Goal: Transaction & Acquisition: Purchase product/service

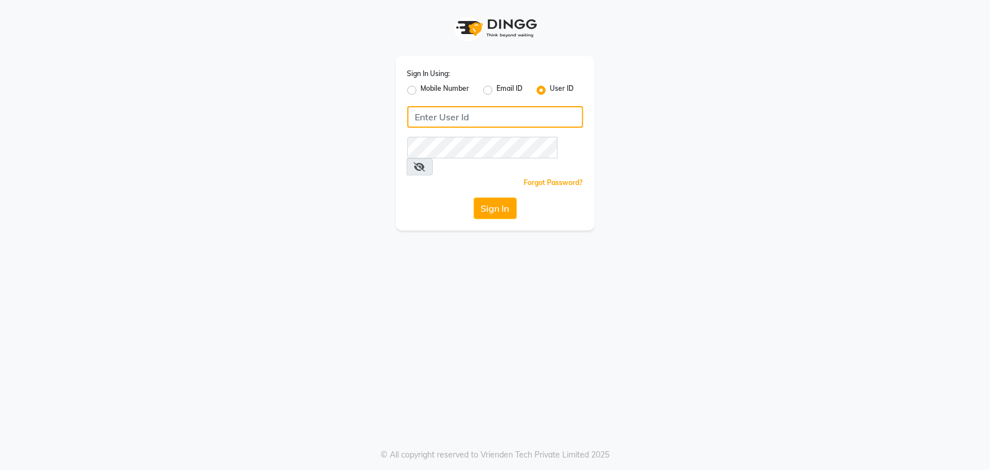
type input "e1784-06"
click at [493, 197] on button "Sign In" at bounding box center [495, 208] width 43 height 22
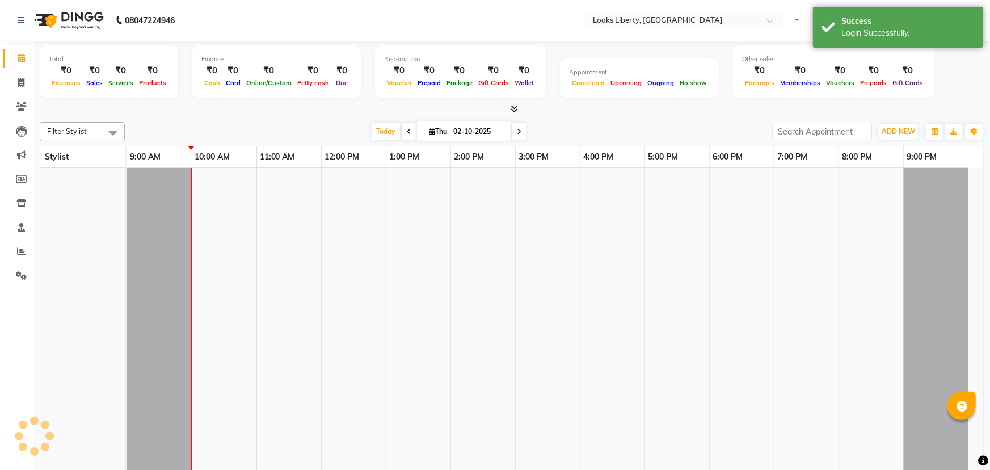
select select "en"
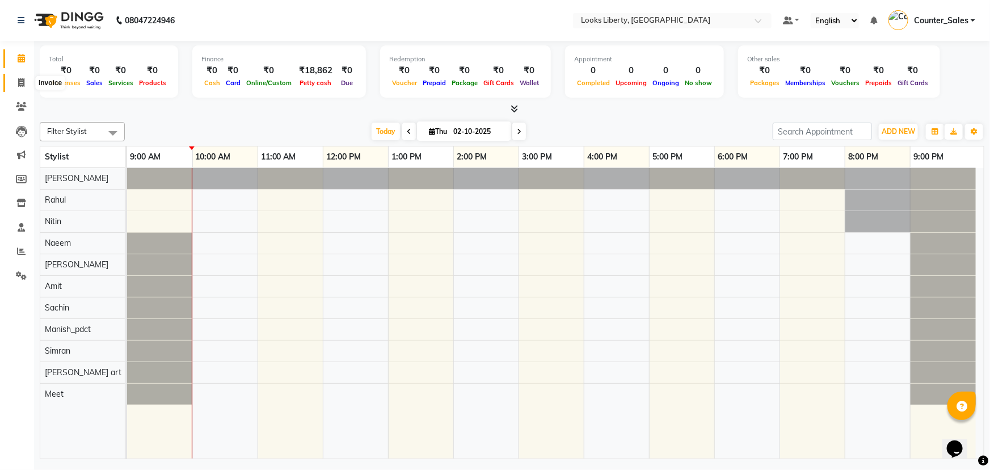
click at [21, 78] on icon at bounding box center [21, 82] width 6 height 9
select select "4321"
select select "service"
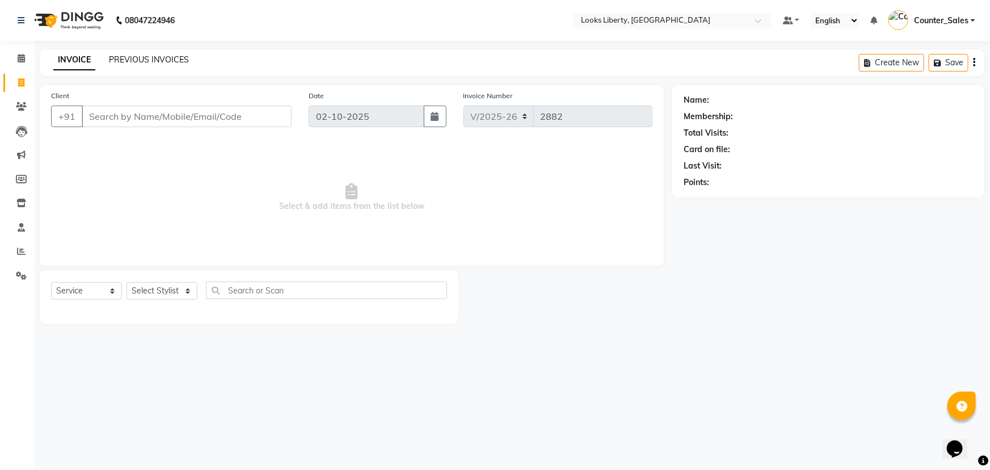
click at [134, 60] on link "PREVIOUS INVOICES" at bounding box center [149, 59] width 80 height 10
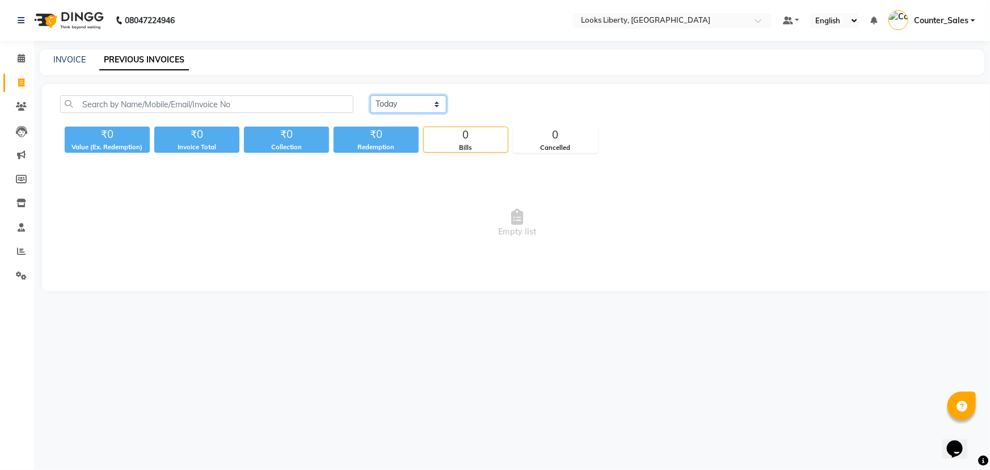
click at [412, 102] on select "Today Yesterday Custom Range" at bounding box center [408, 104] width 76 height 18
click at [370, 95] on select "Today Yesterday Custom Range" at bounding box center [408, 104] width 76 height 18
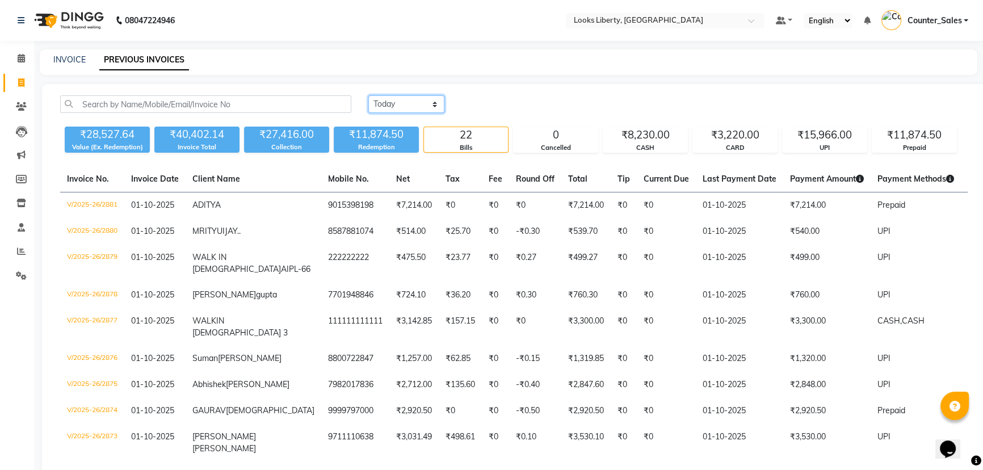
click at [384, 100] on select "Today Yesterday Custom Range" at bounding box center [406, 104] width 76 height 18
select select "today"
click at [368, 95] on select "Today Yesterday Custom Range" at bounding box center [406, 104] width 76 height 18
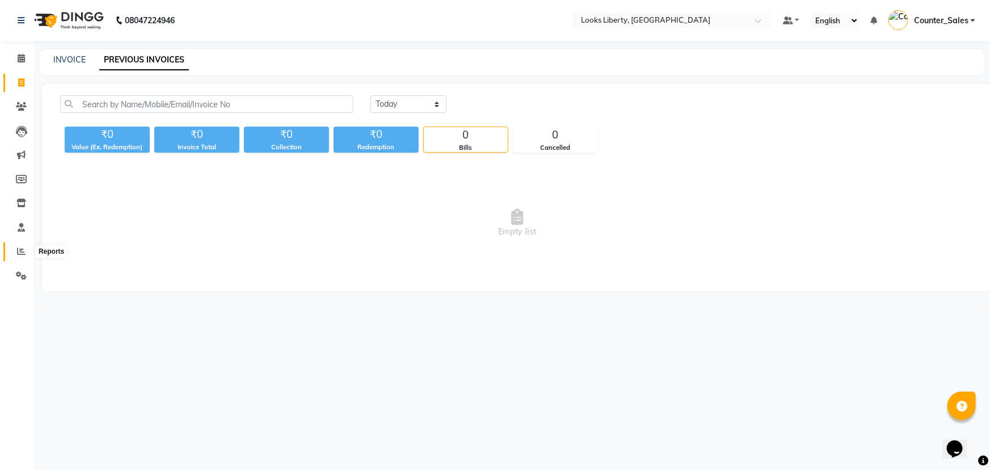
click at [19, 247] on icon at bounding box center [21, 251] width 9 height 9
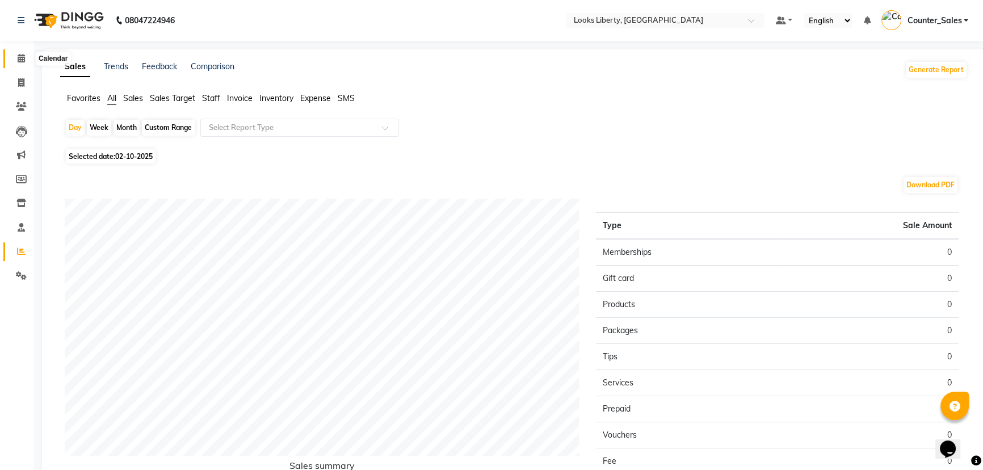
click at [20, 57] on icon at bounding box center [21, 58] width 7 height 9
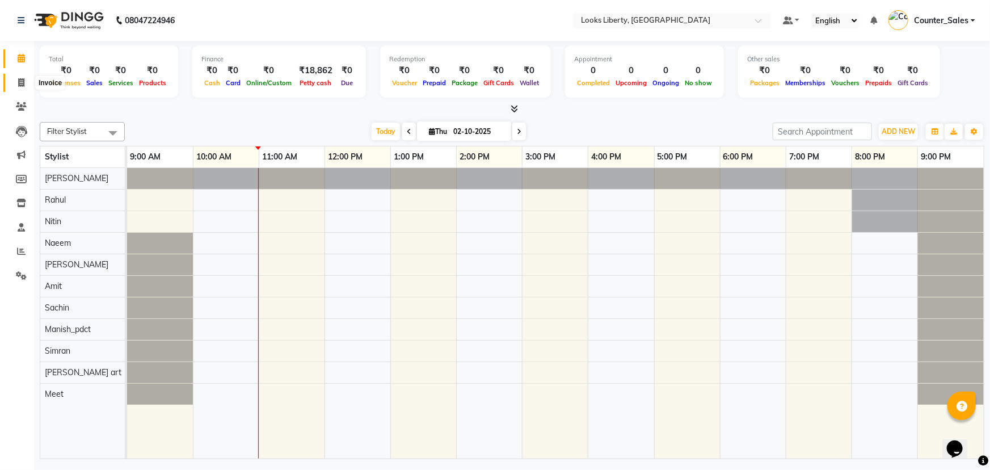
click at [14, 80] on span at bounding box center [21, 83] width 20 height 13
select select "4321"
select select "service"
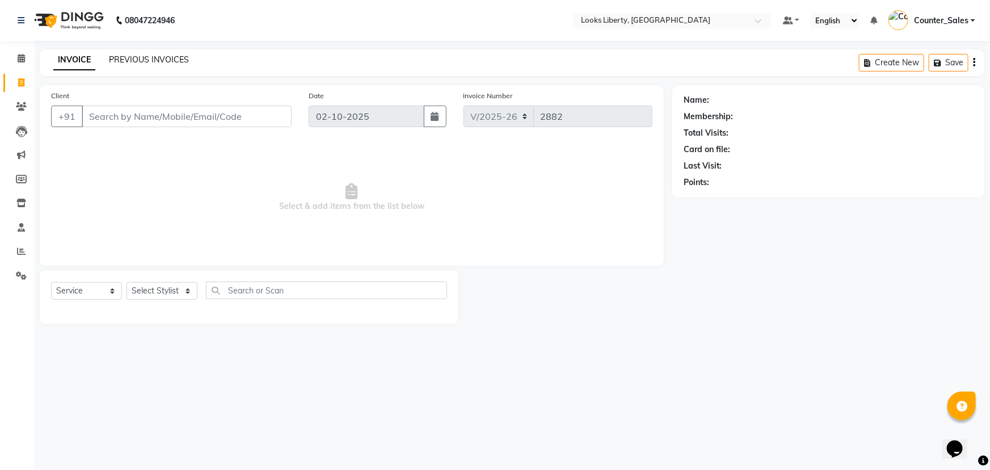
click at [132, 61] on link "PREVIOUS INVOICES" at bounding box center [149, 59] width 80 height 10
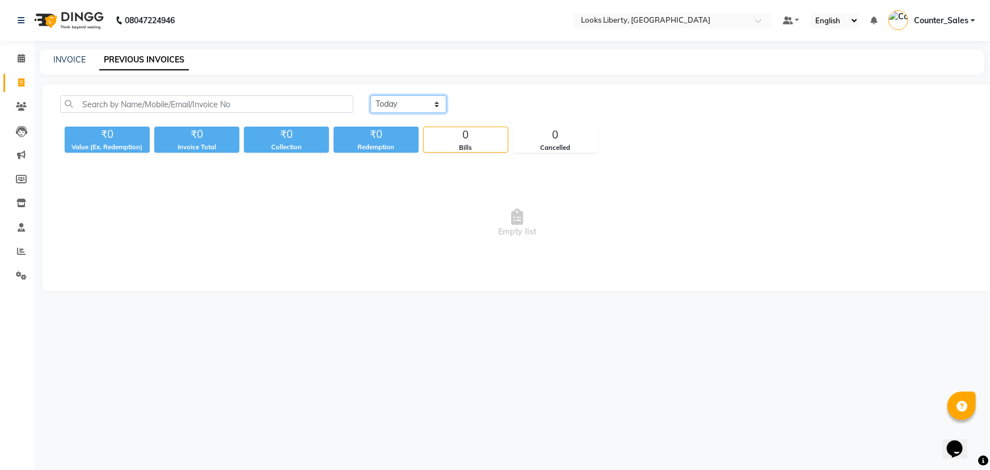
click at [414, 106] on select "Today Yesterday Custom Range" at bounding box center [408, 104] width 76 height 18
select select "yesterday"
click at [370, 95] on select "Today Yesterday Custom Range" at bounding box center [408, 104] width 76 height 18
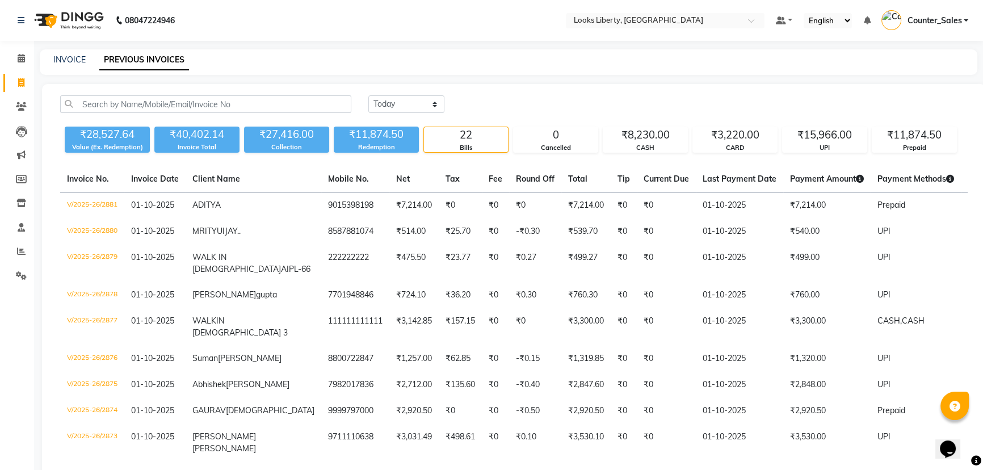
click at [679, 90] on div "Today Yesterday Custom Range ₹28,527.64 Value (Ex. Redemption) ₹40,402.14 Invoi…" at bounding box center [513, 476] width 943 height 784
click at [65, 55] on link "INVOICE" at bounding box center [69, 59] width 32 height 10
select select "service"
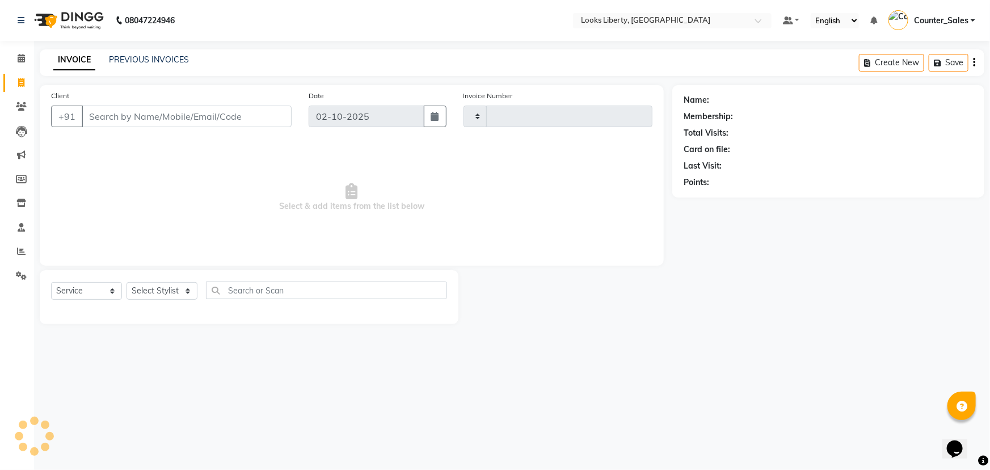
type input "2882"
select select "4321"
click at [181, 292] on select "Select Stylist [PERSON_NAME] art Counter_Sales Manish_pdct Meet [PERSON_NAME] […" at bounding box center [162, 291] width 71 height 18
click at [353, 214] on span "Select & add items from the list below" at bounding box center [351, 197] width 601 height 113
click at [136, 112] on input "Client" at bounding box center [187, 117] width 210 height 22
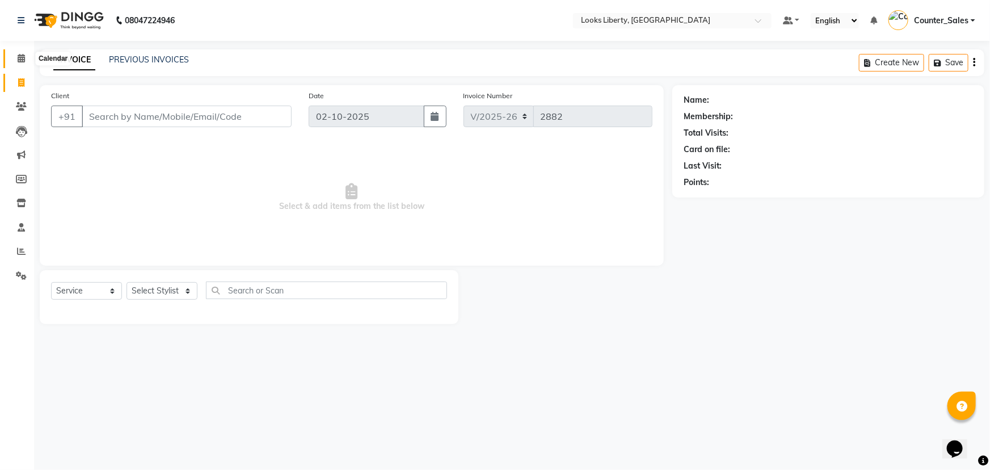
click at [16, 52] on span at bounding box center [21, 58] width 20 height 13
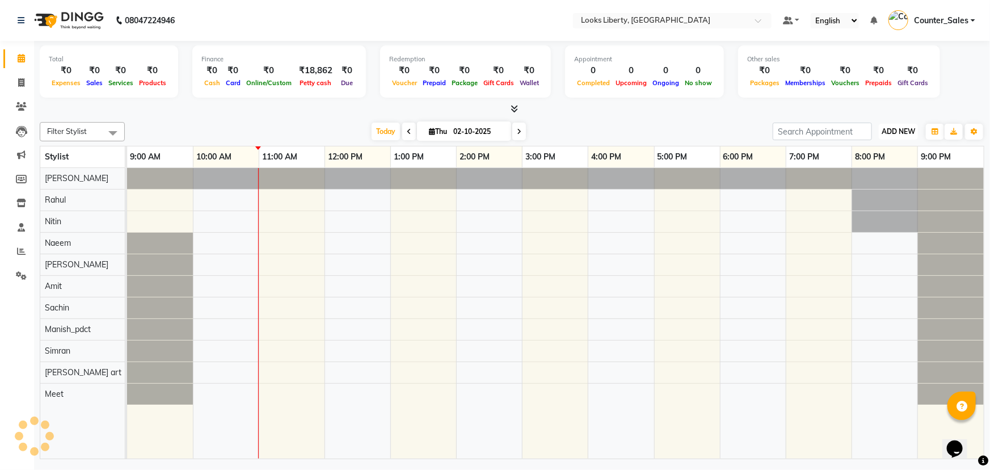
click at [898, 131] on span "ADD NEW" at bounding box center [898, 131] width 33 height 9
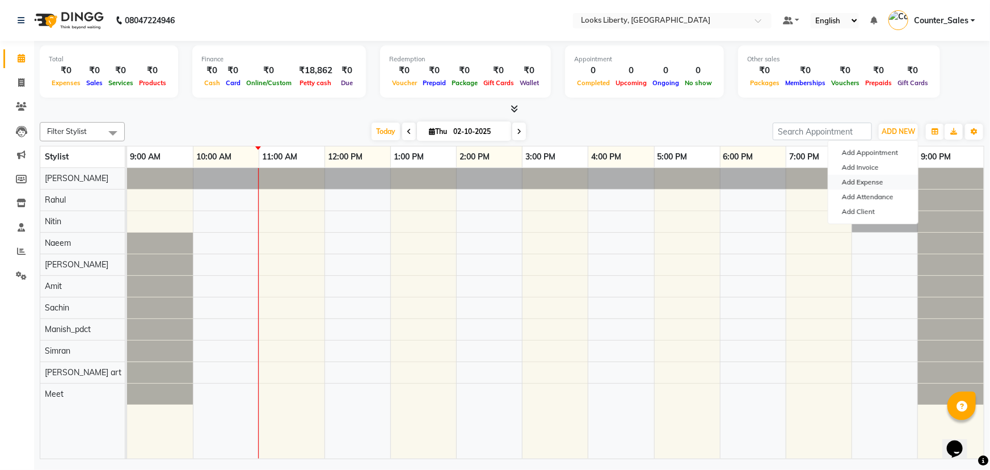
click at [891, 182] on link "Add Expense" at bounding box center [873, 182] width 90 height 15
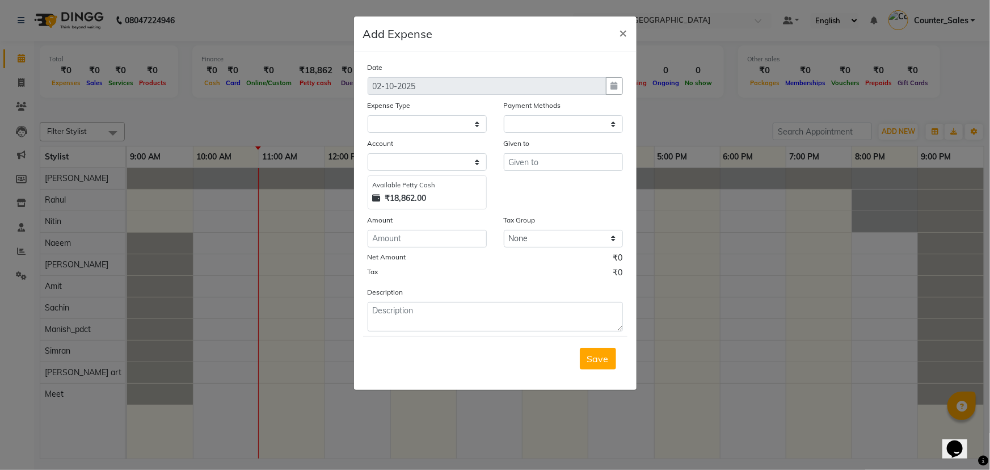
select select "1"
select select "3126"
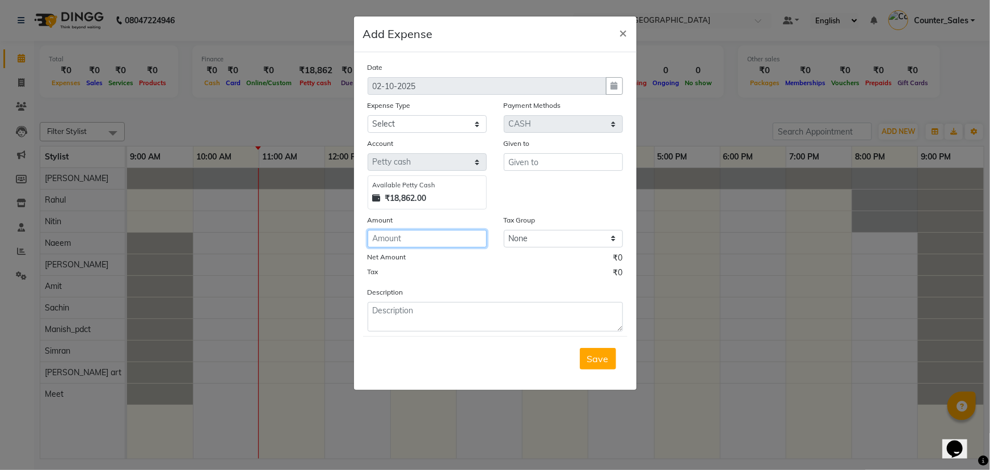
click at [407, 238] on input "number" at bounding box center [427, 239] width 119 height 18
type input "140"
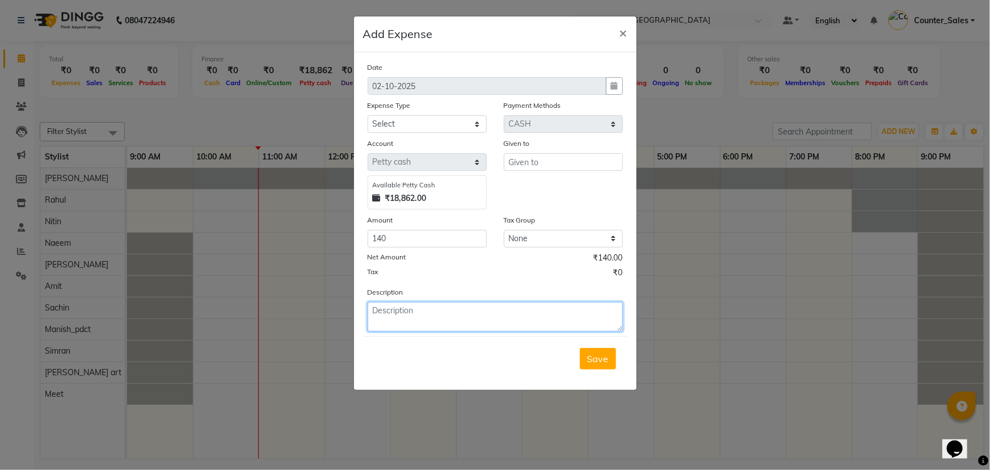
click at [390, 312] on textarea at bounding box center [495, 316] width 255 height 29
type textarea "MILK"
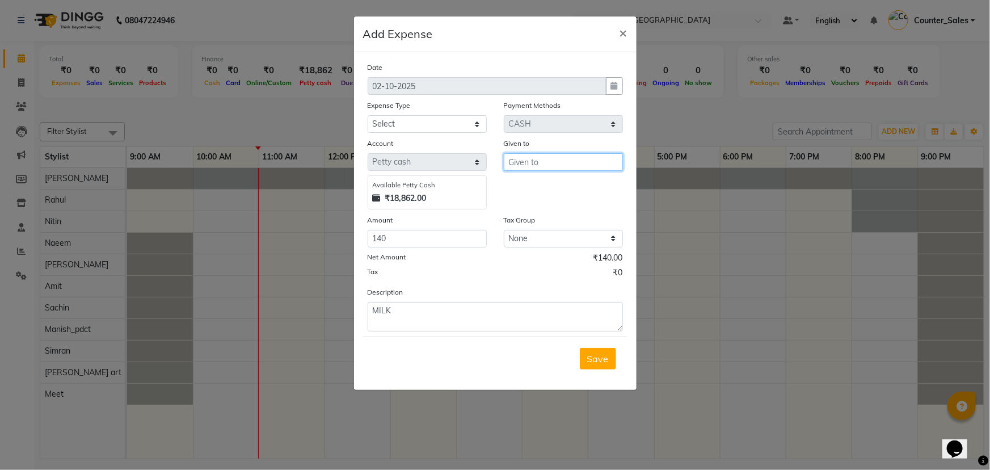
click at [550, 160] on input "text" at bounding box center [563, 162] width 119 height 18
type input "MEHTAB"
click at [431, 124] on select "Select Accommodation Aesthetics Bank Deposit BLINKIT Cash Handover Client Refun…" at bounding box center [427, 124] width 119 height 18
select select "24890"
click at [368, 116] on select "Select Accommodation Aesthetics Bank Deposit BLINKIT Cash Handover Client Refun…" at bounding box center [427, 124] width 119 height 18
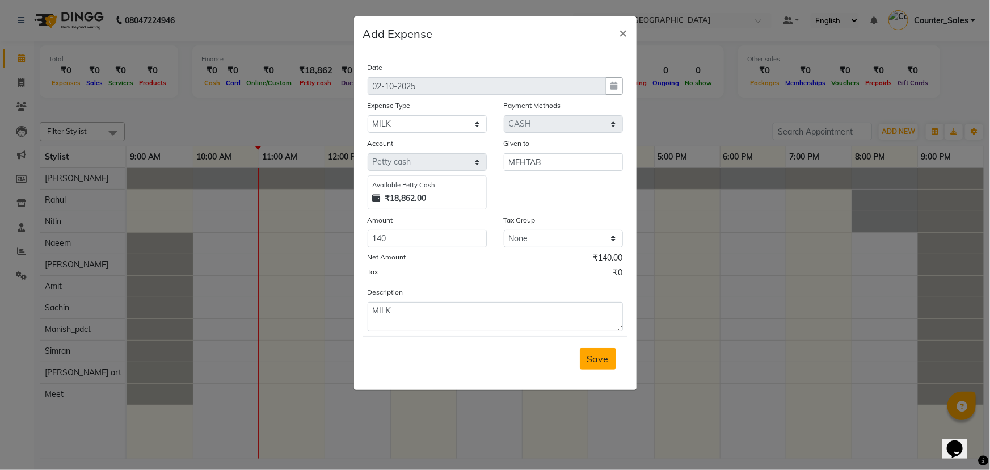
click at [595, 364] on span "Save" at bounding box center [598, 358] width 22 height 11
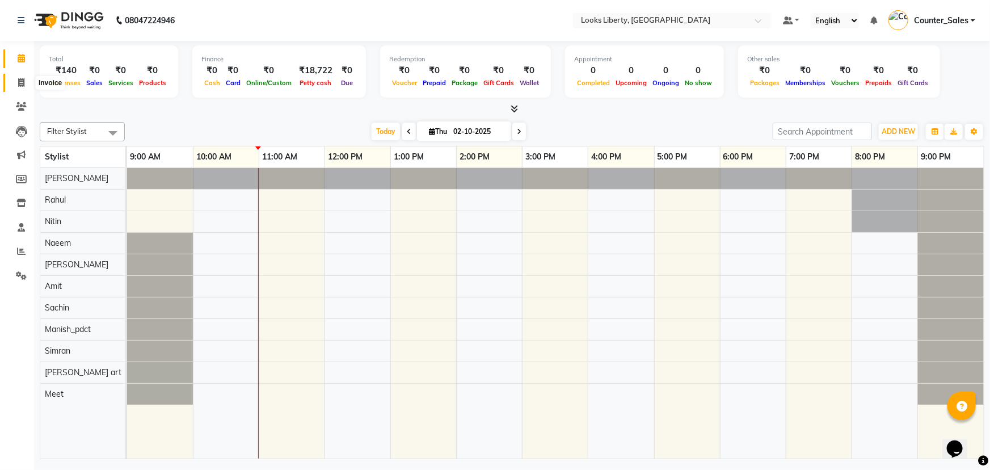
click at [16, 85] on span at bounding box center [21, 83] width 20 height 13
select select "4321"
select select "service"
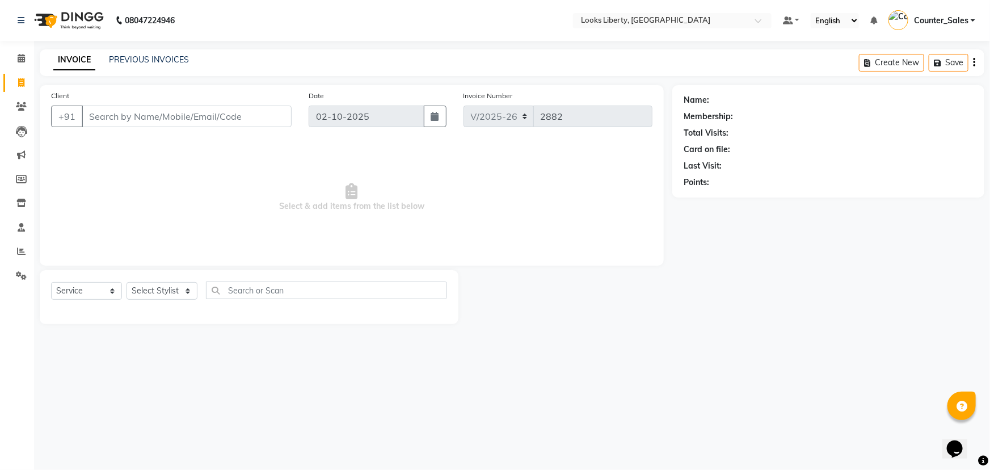
click at [119, 119] on input "Client" at bounding box center [187, 117] width 210 height 22
click at [19, 249] on icon at bounding box center [21, 251] width 9 height 9
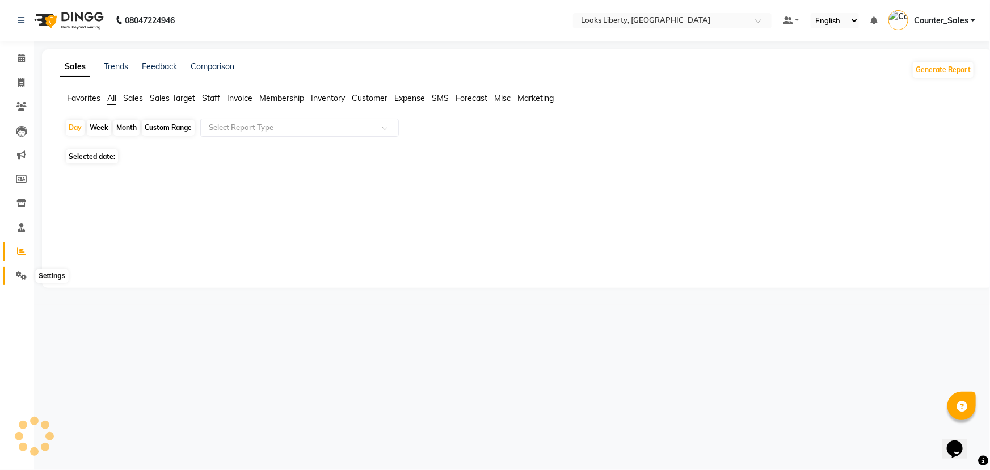
click at [19, 269] on span at bounding box center [21, 275] width 20 height 13
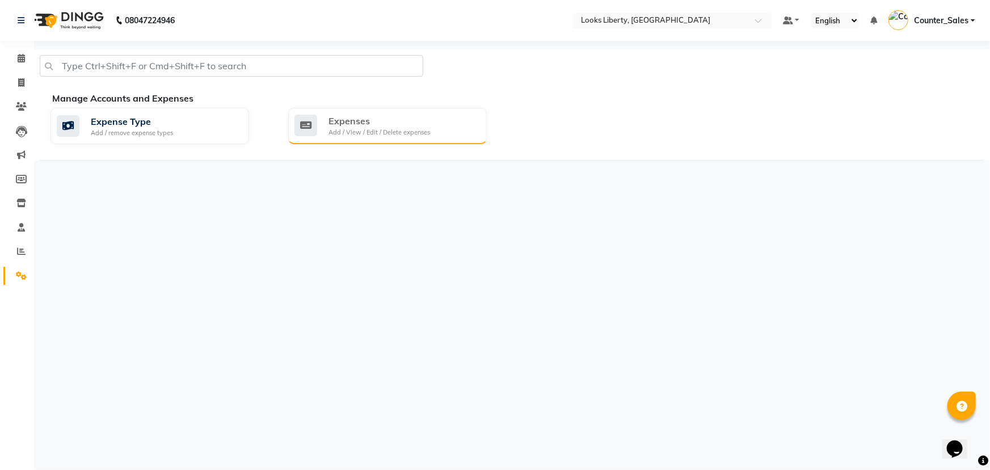
click at [365, 123] on div "Expenses" at bounding box center [379, 121] width 102 height 14
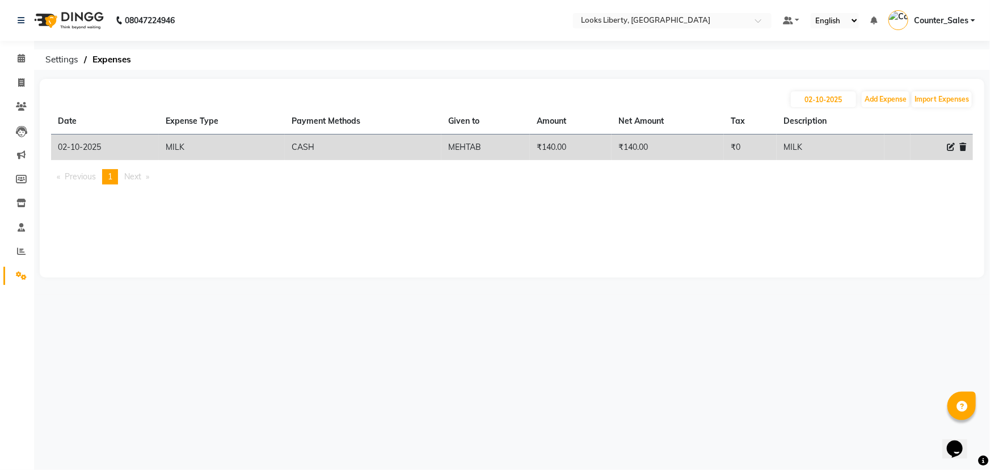
click at [18, 269] on span at bounding box center [21, 275] width 20 height 13
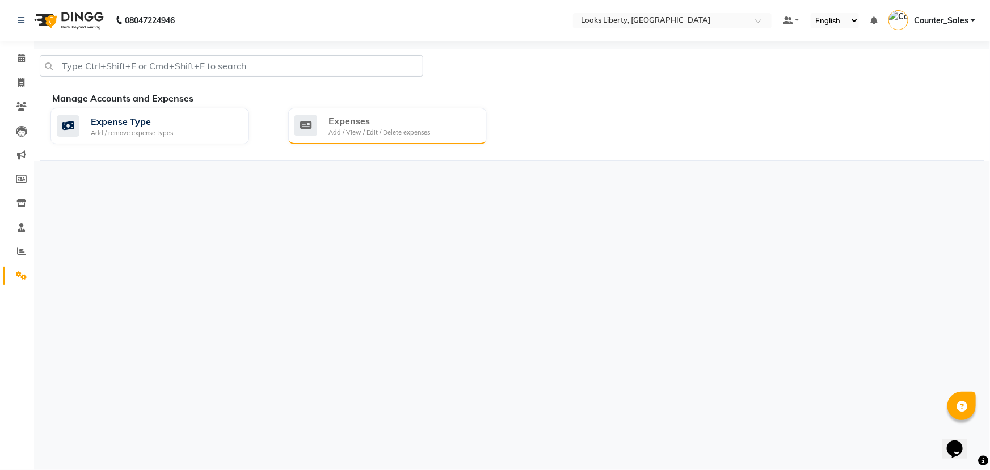
click at [394, 116] on div "Expenses" at bounding box center [379, 121] width 102 height 14
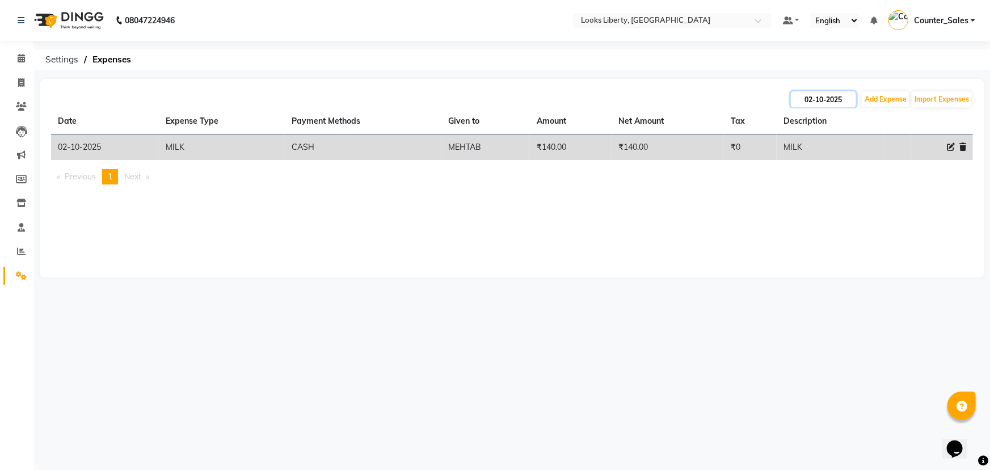
click at [840, 96] on input "02-10-2025" at bounding box center [823, 99] width 65 height 16
select select "10"
select select "2025"
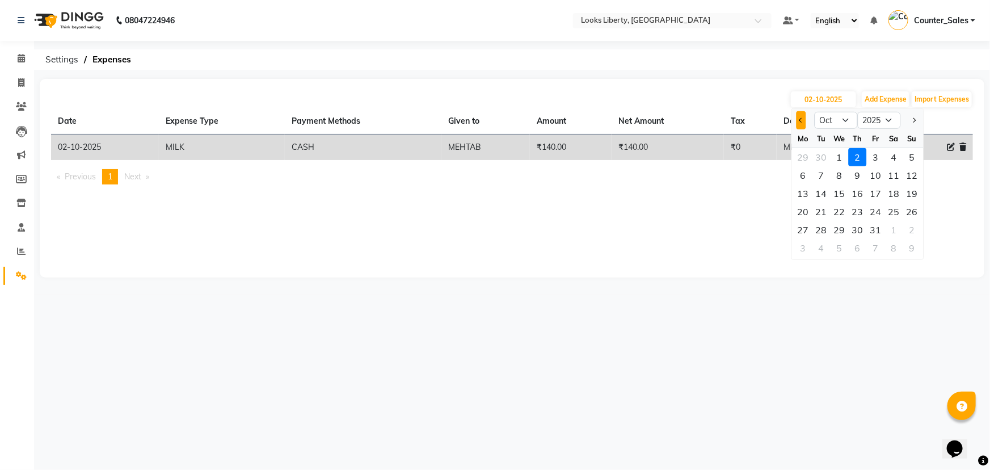
click at [800, 119] on span "Previous month" at bounding box center [801, 120] width 5 height 5
select select "9"
click at [820, 226] on div "30" at bounding box center [821, 230] width 18 height 18
type input "30-09-2025"
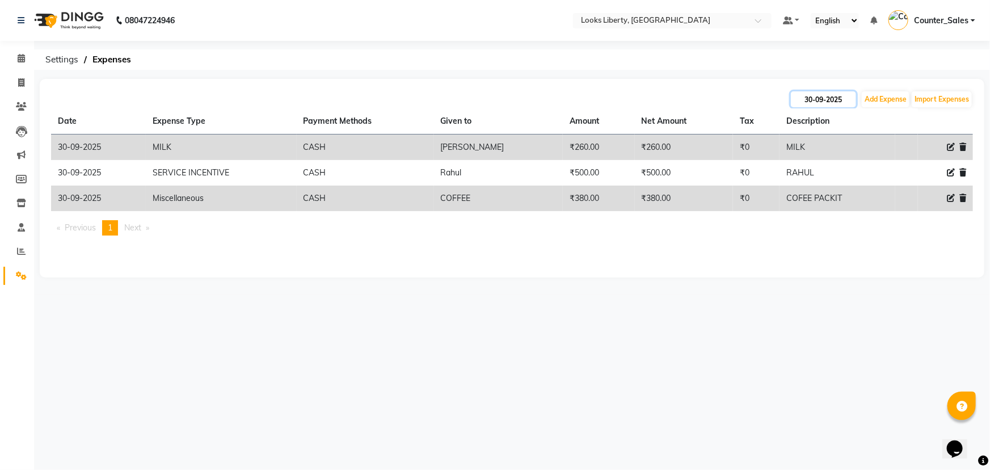
click at [837, 100] on input "30-09-2025" at bounding box center [823, 99] width 65 height 16
select select "9"
select select "2025"
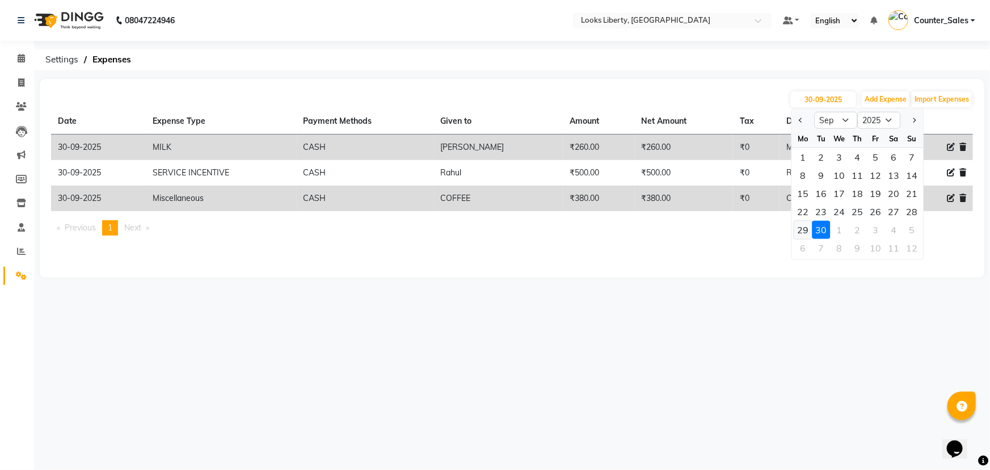
click at [806, 221] on div "29" at bounding box center [803, 230] width 18 height 18
type input "29-09-2025"
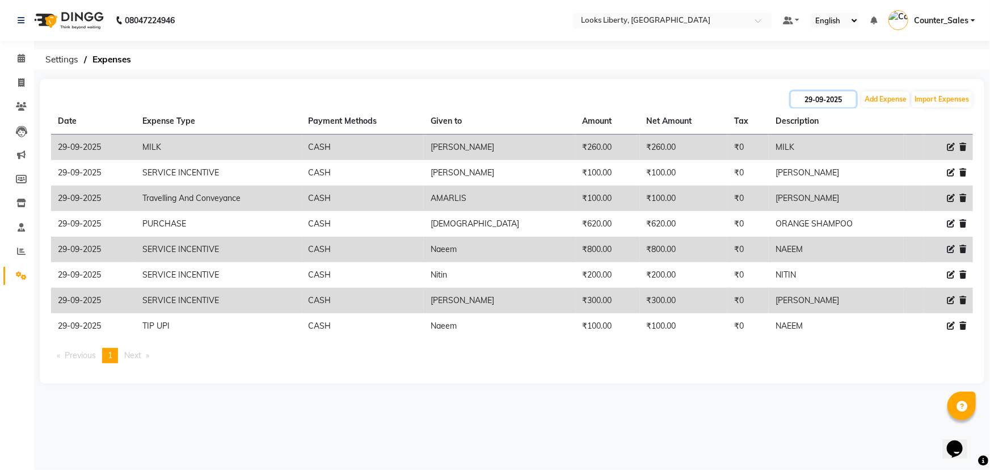
click at [827, 98] on input "29-09-2025" at bounding box center [823, 99] width 65 height 16
select select "9"
select select "2025"
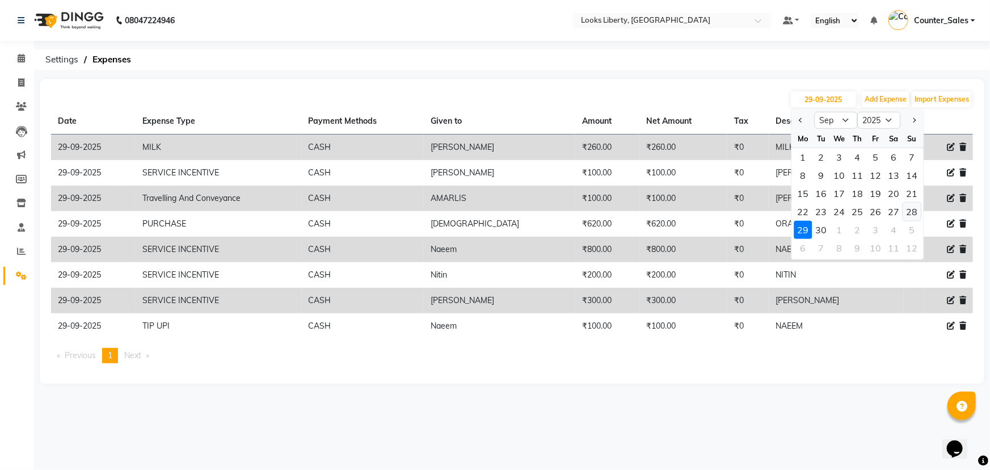
click at [912, 210] on div "28" at bounding box center [912, 212] width 18 height 18
type input "28-09-2025"
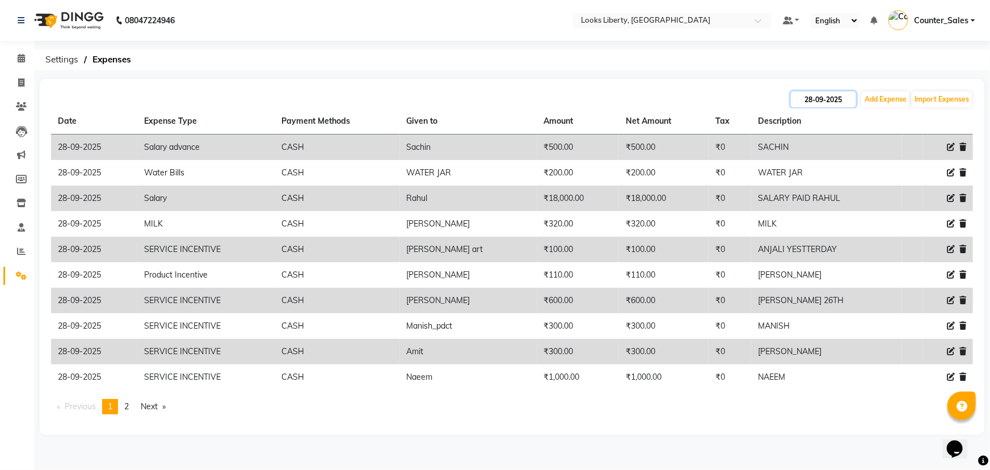
click at [834, 100] on input "28-09-2025" at bounding box center [823, 99] width 65 height 16
select select "9"
select select "2025"
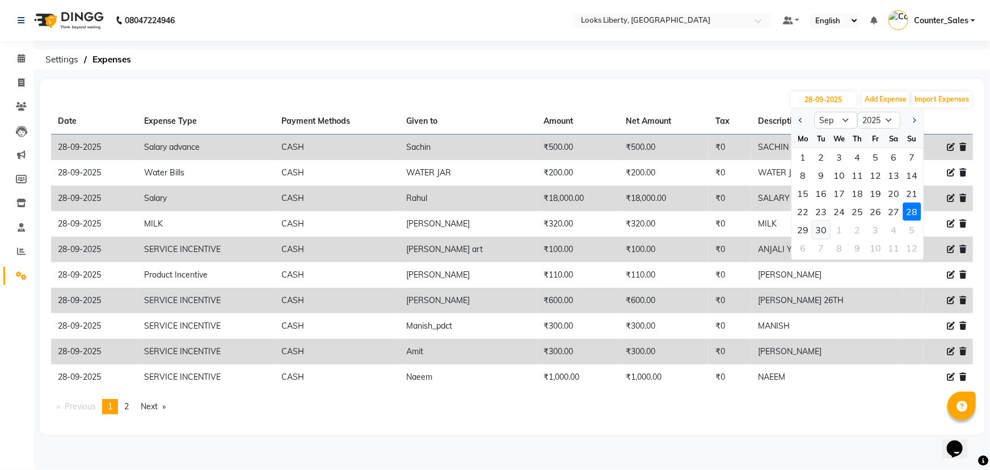
click at [821, 226] on div "30" at bounding box center [821, 230] width 18 height 18
type input "30-09-2025"
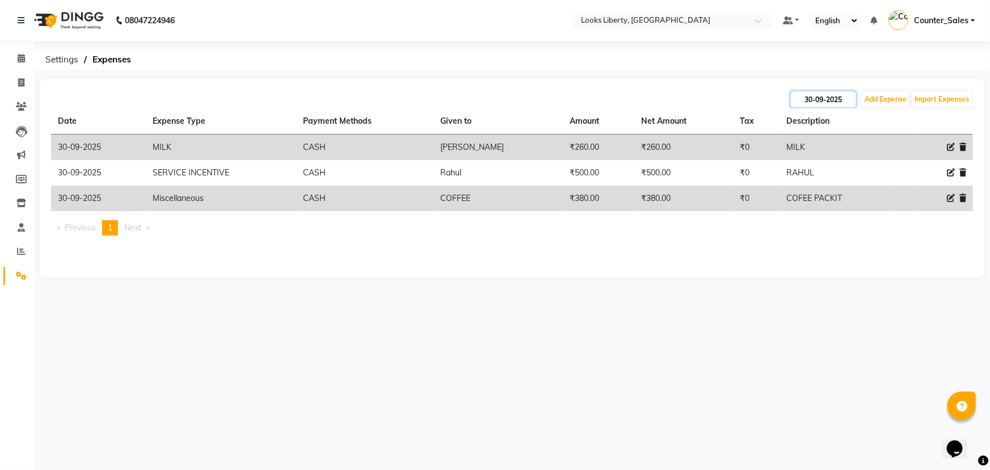
click at [837, 96] on input "30-09-2025" at bounding box center [823, 99] width 65 height 16
select select "9"
select select "2025"
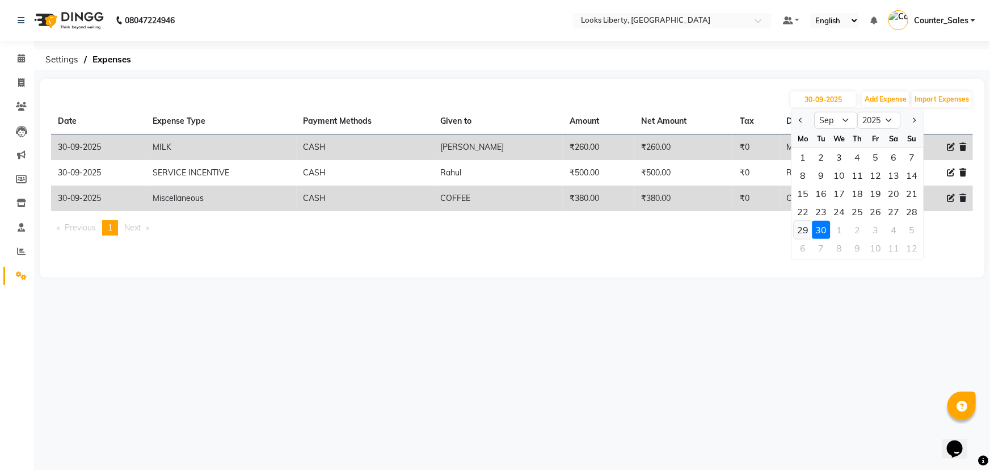
click at [801, 224] on div "29" at bounding box center [803, 230] width 18 height 18
type input "29-09-2025"
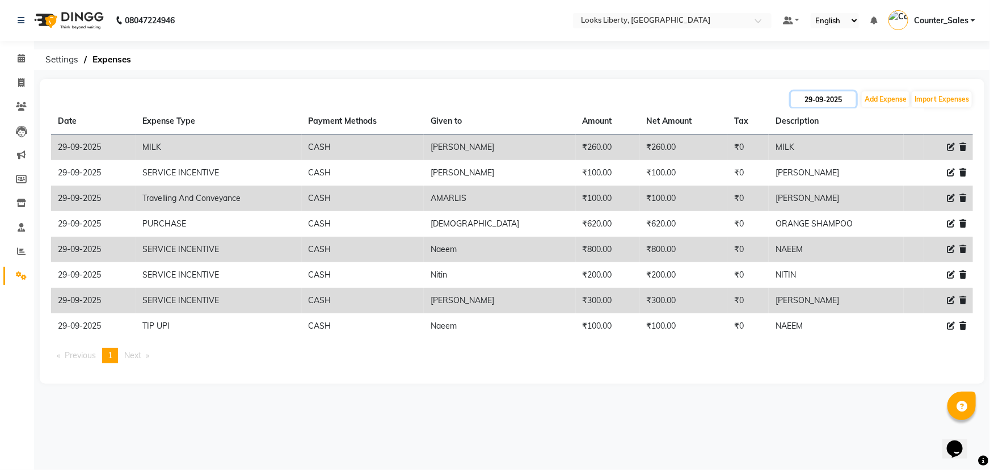
click at [840, 96] on input "29-09-2025" at bounding box center [823, 99] width 65 height 16
select select "9"
select select "2025"
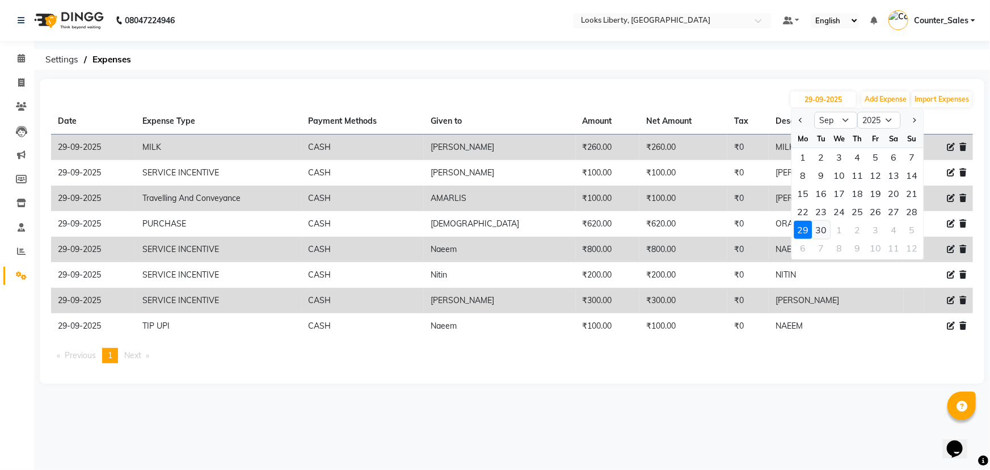
click at [818, 224] on div "30" at bounding box center [821, 230] width 18 height 18
type input "30-09-2025"
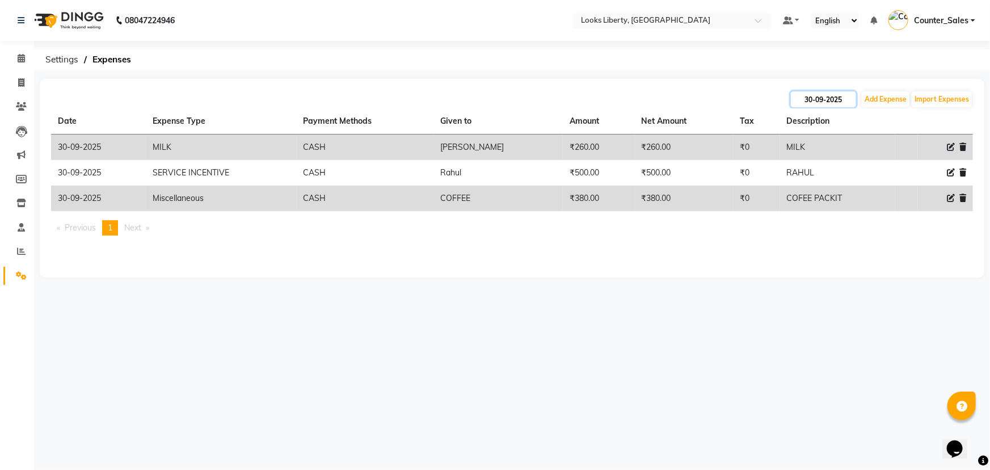
click at [811, 98] on input "30-09-2025" at bounding box center [823, 99] width 65 height 16
select select "9"
select select "2025"
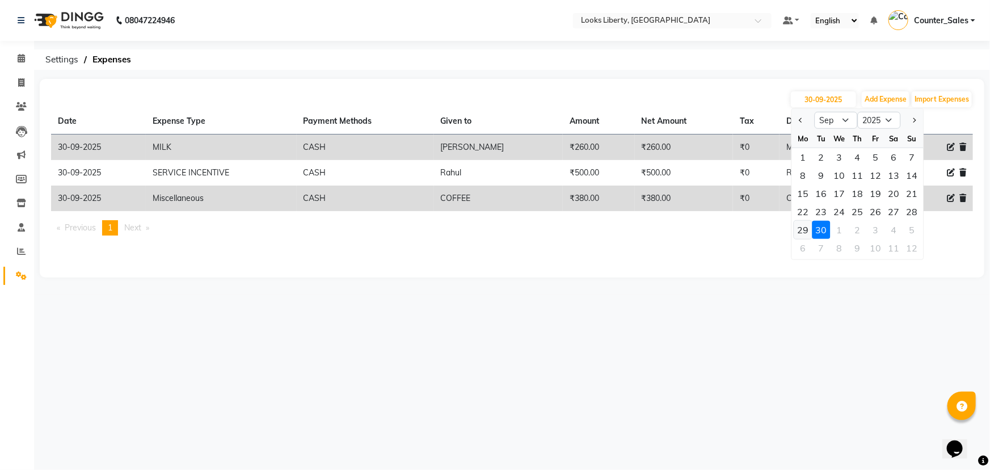
click at [801, 225] on div "29" at bounding box center [803, 230] width 18 height 18
type input "29-09-2025"
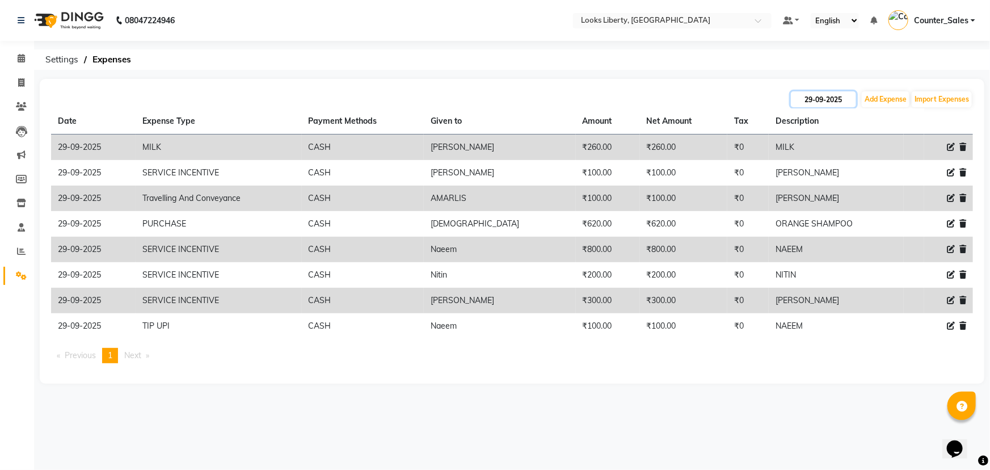
click at [837, 100] on input "29-09-2025" at bounding box center [823, 99] width 65 height 16
select select "9"
select select "2025"
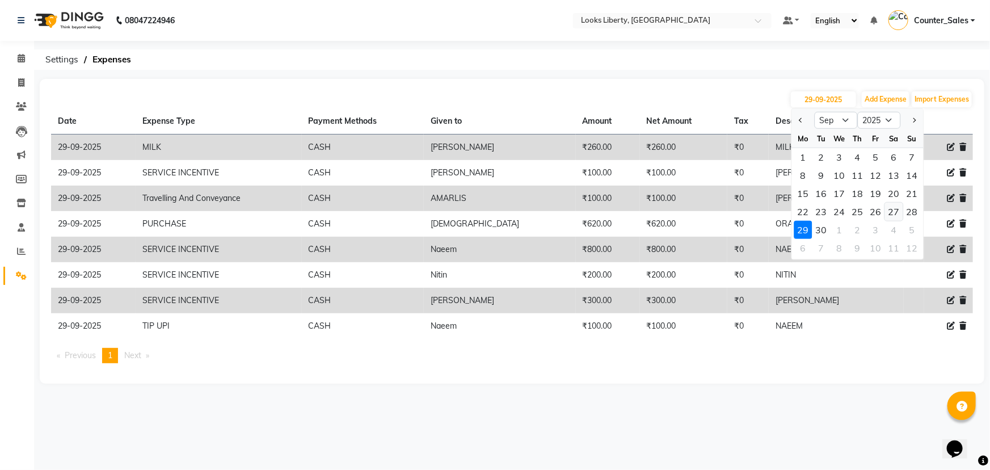
click at [890, 210] on div "27" at bounding box center [894, 212] width 18 height 18
type input "27-09-2025"
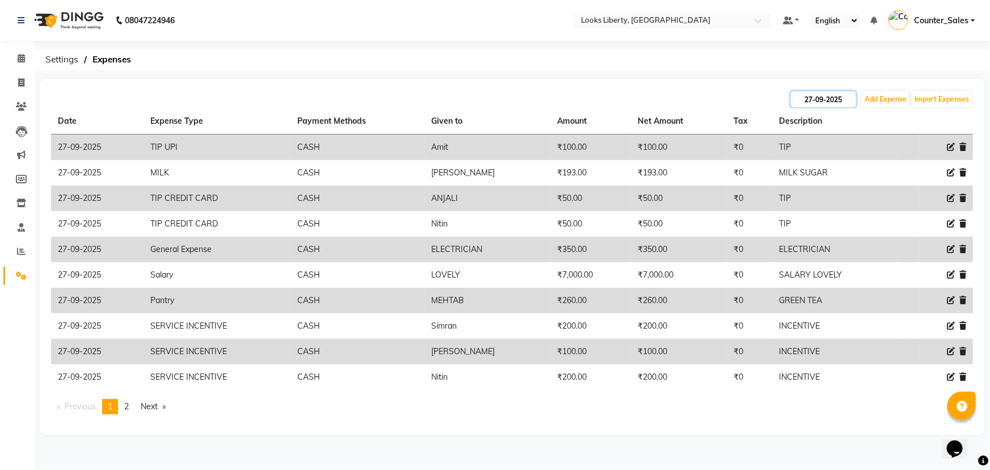
click at [813, 102] on input "27-09-2025" at bounding box center [823, 99] width 65 height 16
select select "9"
select select "2025"
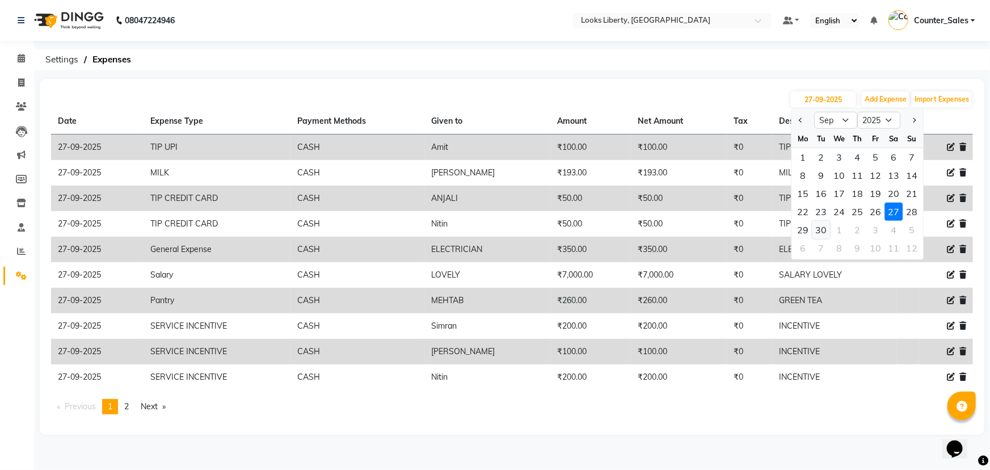
click at [823, 229] on div "30" at bounding box center [821, 230] width 18 height 18
type input "30-09-2025"
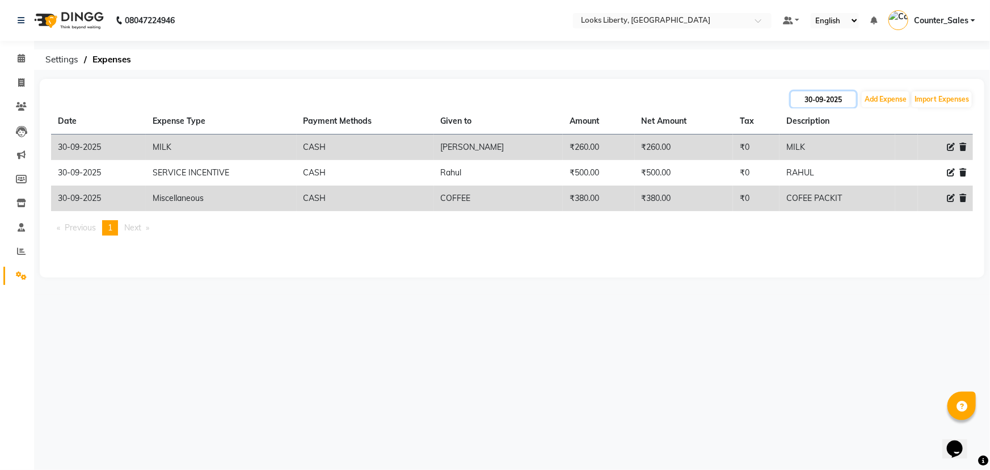
click at [846, 96] on input "30-09-2025" at bounding box center [823, 99] width 65 height 16
select select "9"
select select "2025"
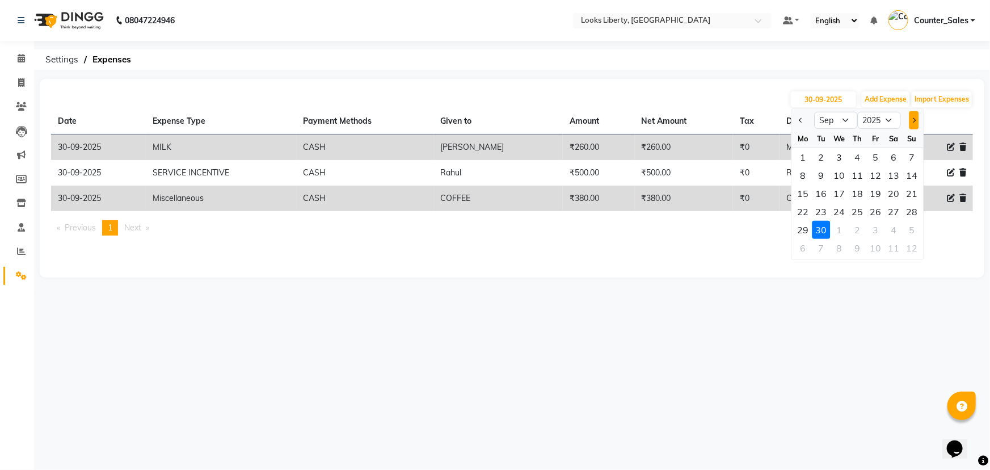
click at [909, 119] on button "Next month" at bounding box center [914, 120] width 10 height 18
select select "10"
click at [855, 157] on div "2" at bounding box center [858, 157] width 18 height 18
type input "02-10-2025"
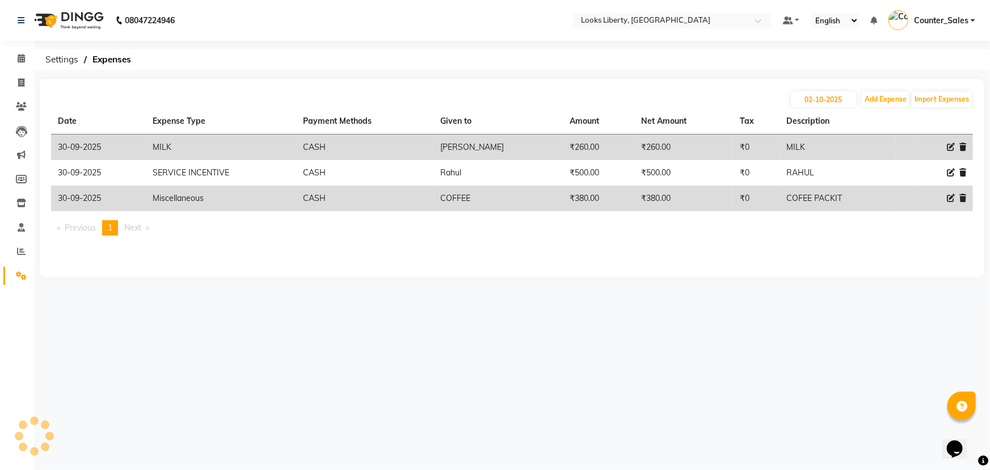
click at [767, 307] on div "08047224946 Select Location × Looks Liberty, Rohtak Road, [GEOGRAPHIC_DATA] Def…" at bounding box center [495, 235] width 990 height 470
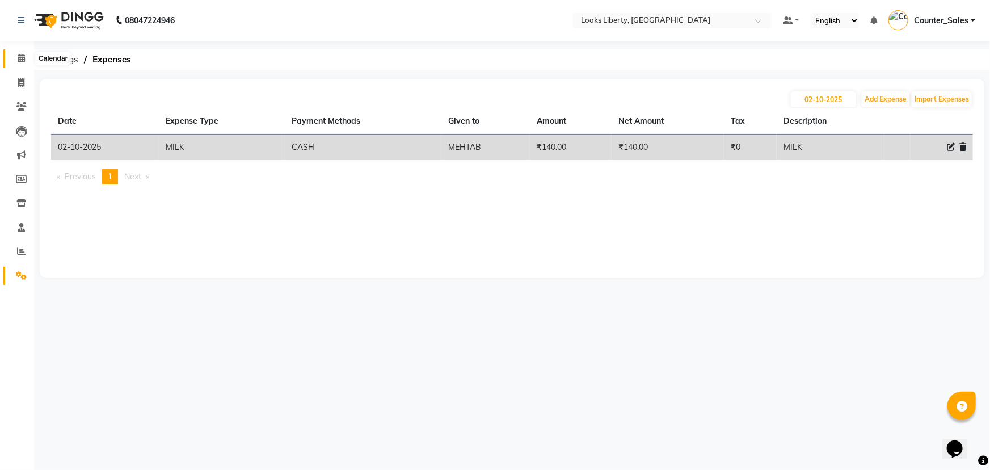
click at [24, 54] on icon at bounding box center [21, 58] width 7 height 9
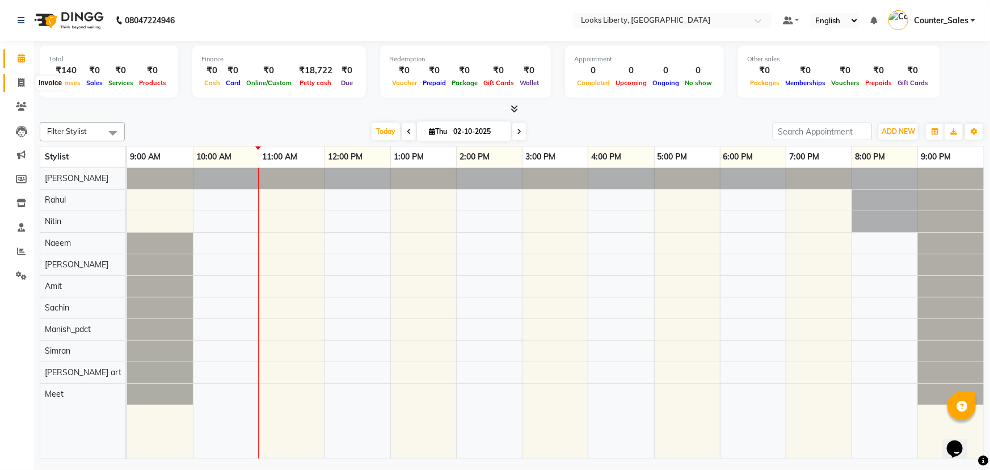
click at [14, 88] on span at bounding box center [21, 83] width 20 height 13
select select "service"
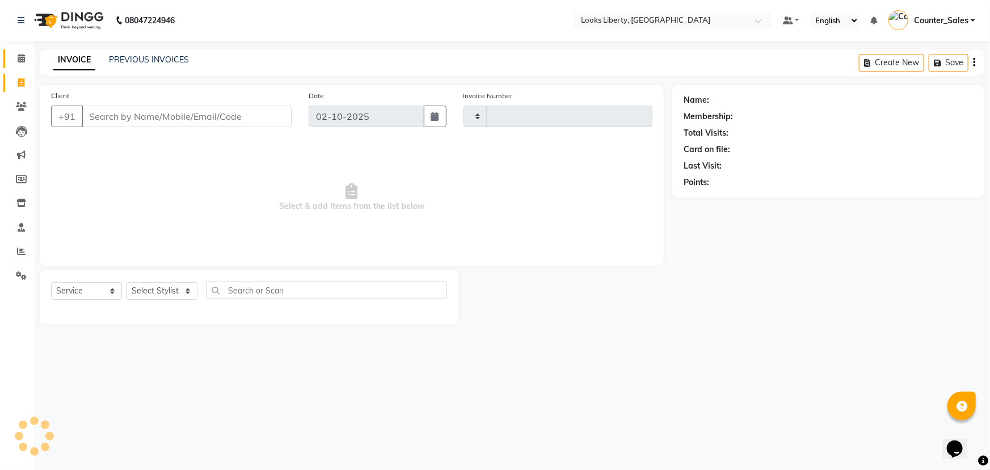
type input "2882"
select select "4321"
click at [166, 116] on input "Client" at bounding box center [187, 117] width 210 height 22
click at [166, 290] on select "Select Stylist [PERSON_NAME] art Counter_Sales Manish_pdct Meet [PERSON_NAME] […" at bounding box center [162, 291] width 71 height 18
select select "29659"
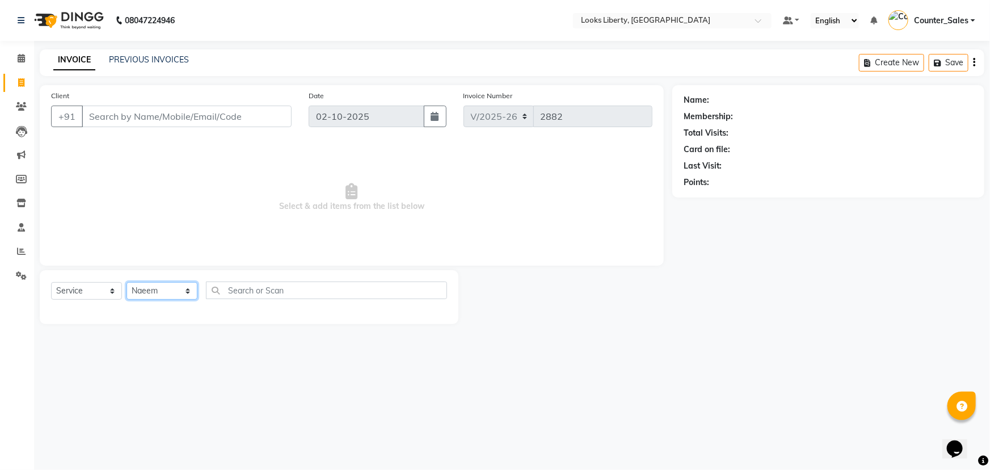
click at [127, 282] on select "Select Stylist [PERSON_NAME] art Counter_Sales Manish_pdct Meet [PERSON_NAME] […" at bounding box center [162, 291] width 71 height 18
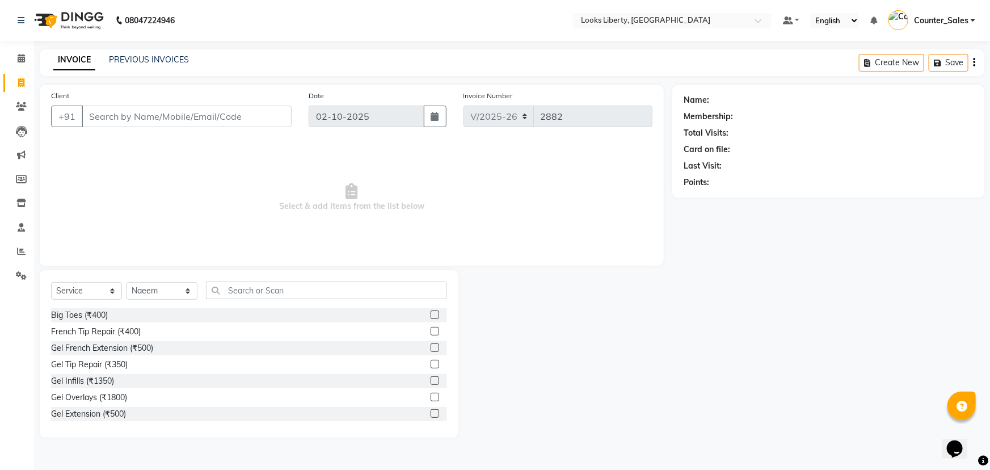
drag, startPoint x: 295, startPoint y: 277, endPoint x: 292, endPoint y: 290, distance: 13.4
click at [295, 277] on div "Select Service Product Membership Package Voucher Prepaid Gift Card Select Styl…" at bounding box center [249, 353] width 419 height 167
click at [281, 292] on input "text" at bounding box center [326, 290] width 241 height 18
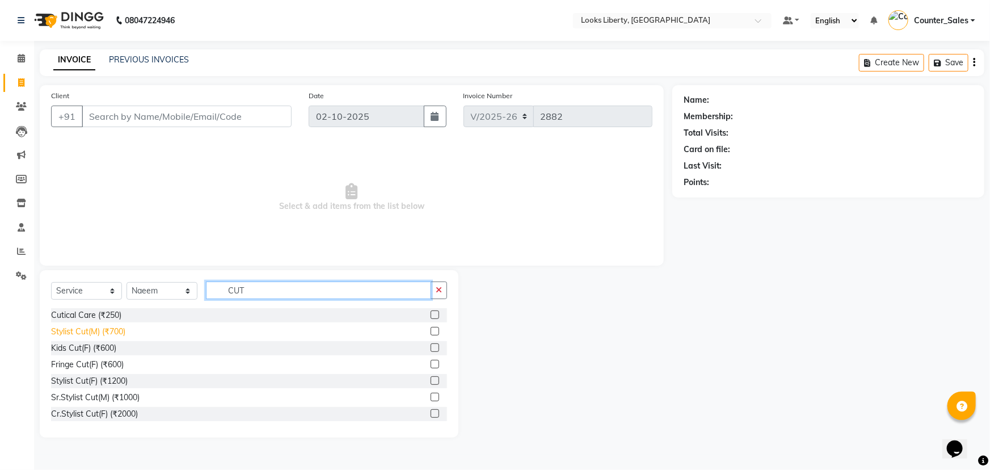
type input "CUT"
drag, startPoint x: 90, startPoint y: 330, endPoint x: 268, endPoint y: 311, distance: 179.7
click at [111, 327] on div "Stylist Cut(M) (₹700)" at bounding box center [88, 332] width 74 height 12
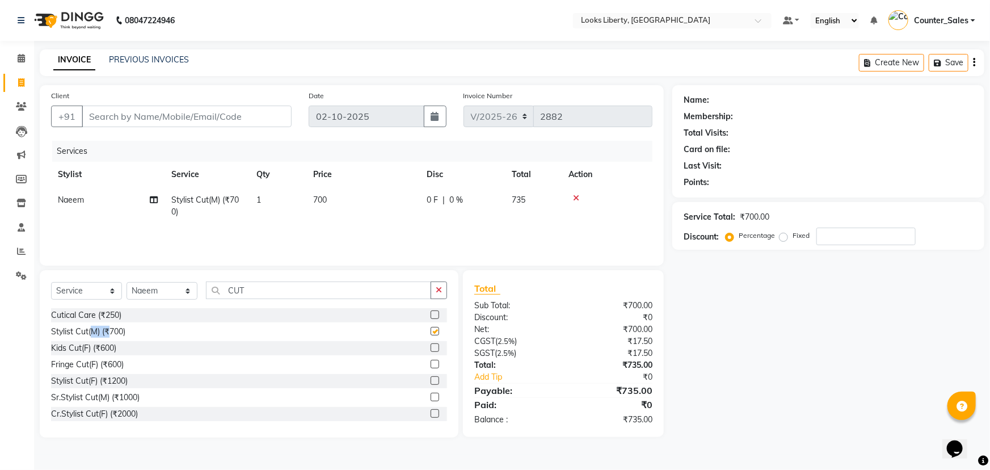
checkbox input "false"
click at [269, 281] on input "CUT" at bounding box center [318, 290] width 225 height 18
type input "C"
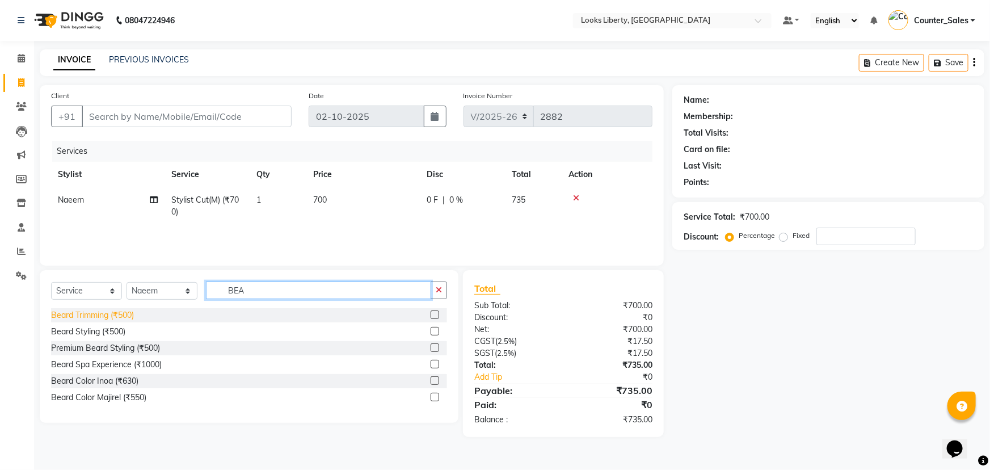
type input "BEA"
drag, startPoint x: 106, startPoint y: 314, endPoint x: 124, endPoint y: 310, distance: 18.2
click at [112, 313] on div "Beard Trimming (₹500)" at bounding box center [92, 315] width 83 height 12
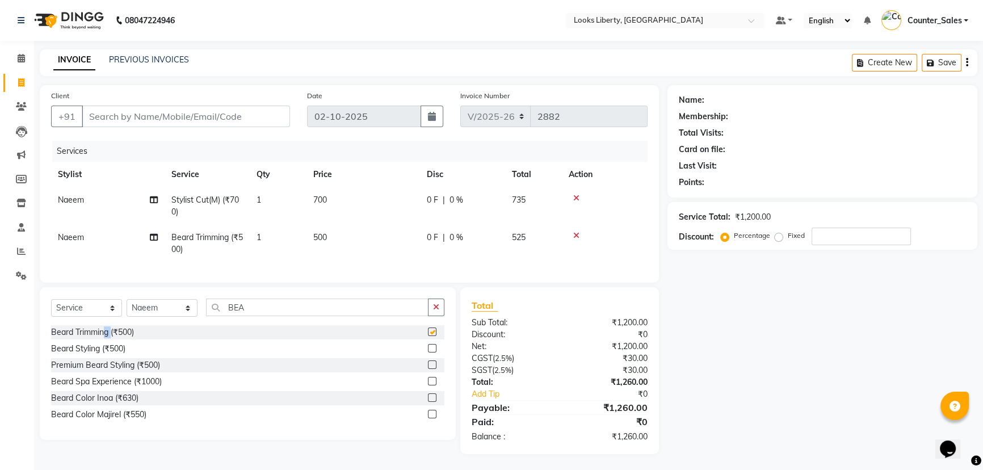
checkbox input "false"
click at [363, 193] on td "700" at bounding box center [362, 205] width 113 height 37
select select "29659"
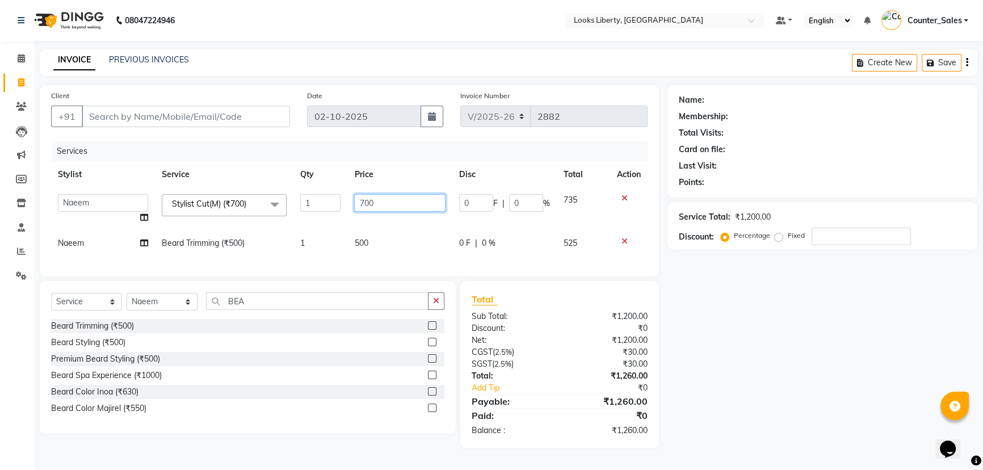
click at [365, 194] on input "700" at bounding box center [399, 203] width 91 height 18
click at [374, 196] on input "700" at bounding box center [399, 203] width 91 height 18
type input "514"
click at [401, 238] on td "500" at bounding box center [399, 243] width 104 height 26
select select "29659"
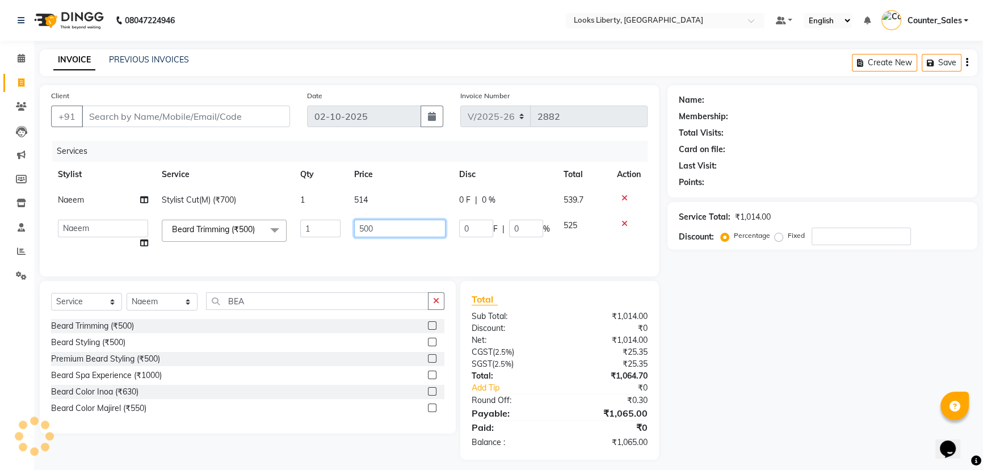
click at [394, 233] on input "500" at bounding box center [399, 229] width 91 height 18
type input "5"
type input "212"
drag, startPoint x: 403, startPoint y: 249, endPoint x: 412, endPoint y: 266, distance: 19.3
click at [403, 252] on td "212" at bounding box center [399, 234] width 104 height 43
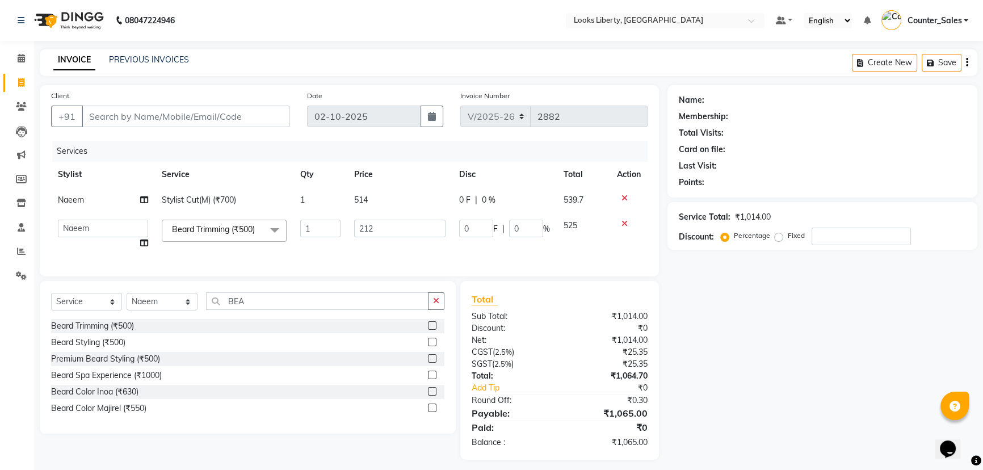
select select "29659"
click at [434, 305] on icon "button" at bounding box center [436, 301] width 6 height 8
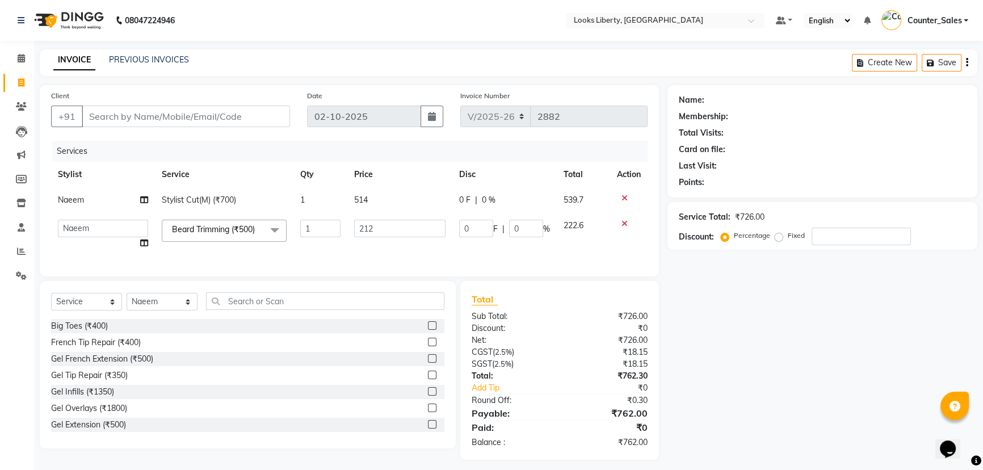
drag, startPoint x: 387, startPoint y: 241, endPoint x: 386, endPoint y: 250, distance: 9.1
click at [386, 250] on td "212" at bounding box center [399, 234] width 104 height 43
click at [386, 225] on input "212" at bounding box center [399, 229] width 91 height 18
type input "212"
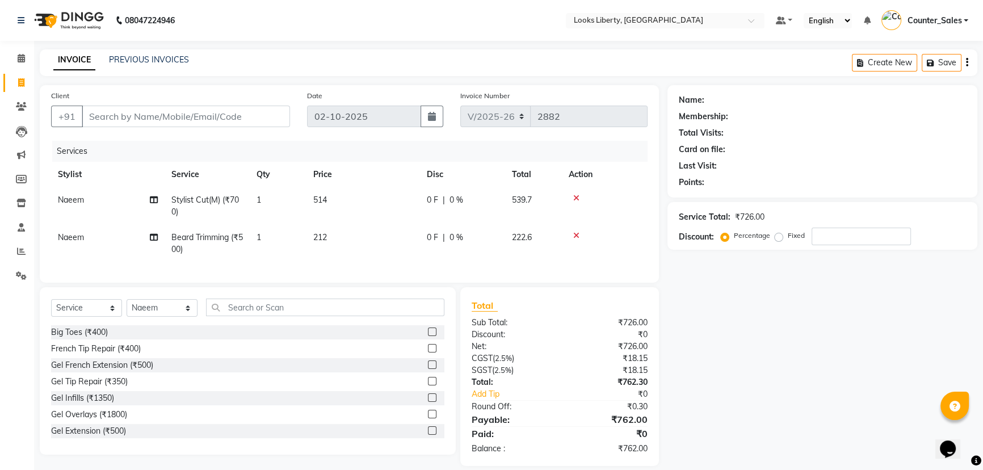
click at [353, 254] on td "212" at bounding box center [362, 243] width 113 height 37
select select "29659"
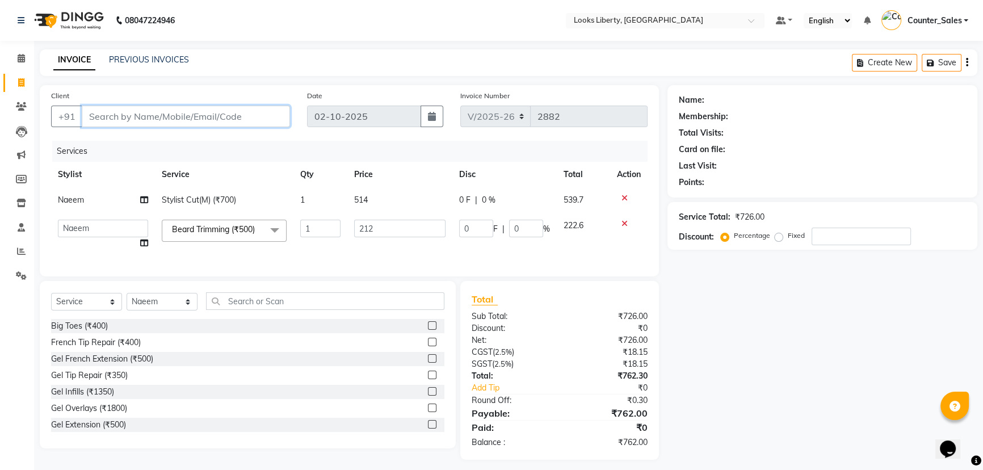
click at [216, 111] on input "Client" at bounding box center [186, 117] width 208 height 22
click at [394, 227] on input "212" at bounding box center [399, 229] width 91 height 18
type input "210"
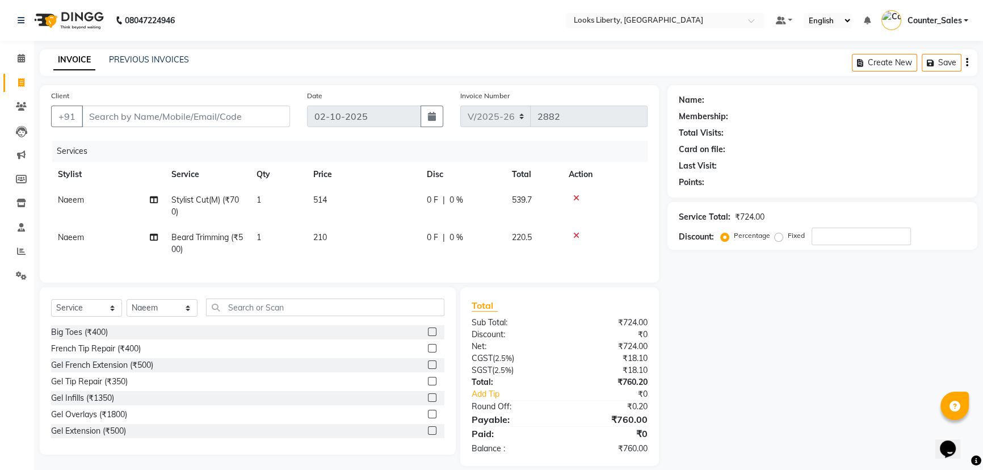
click at [405, 254] on td "210" at bounding box center [362, 243] width 113 height 37
select select "29659"
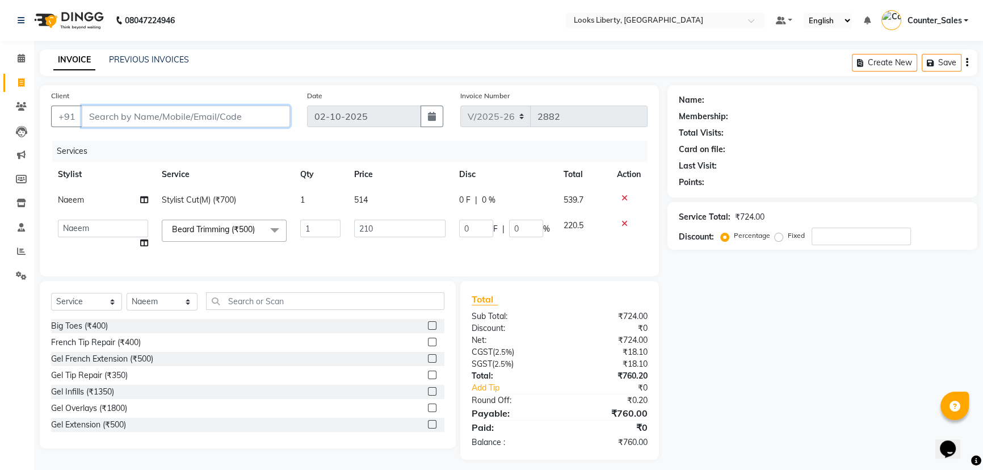
click at [171, 119] on input "Client" at bounding box center [186, 117] width 208 height 22
click at [430, 245] on td "210" at bounding box center [399, 234] width 104 height 43
click at [197, 109] on input "Client" at bounding box center [186, 117] width 208 height 22
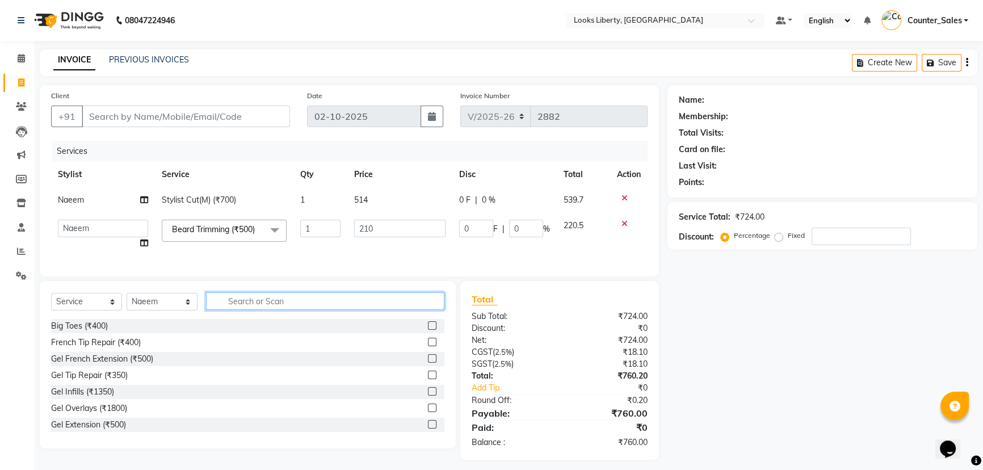
click at [256, 306] on input "text" at bounding box center [325, 301] width 238 height 18
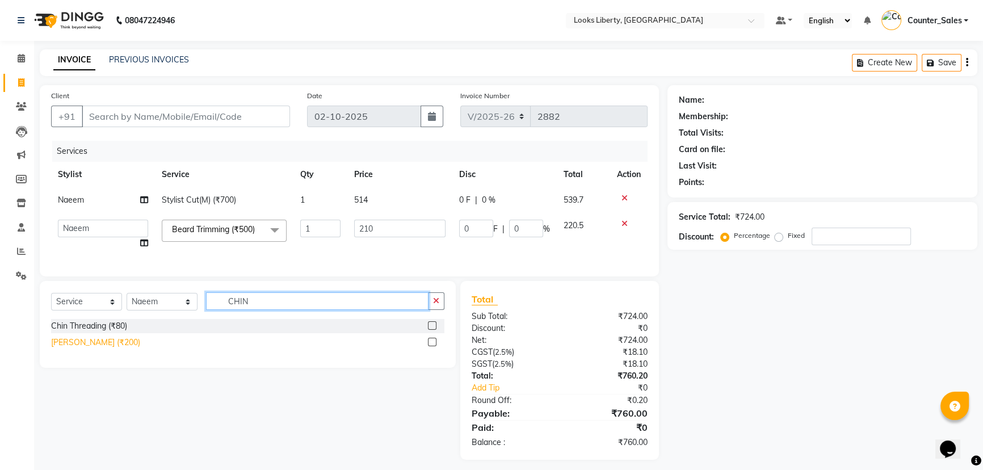
type input "CHIN"
drag, startPoint x: 99, startPoint y: 349, endPoint x: 372, endPoint y: 303, distance: 277.3
click at [117, 346] on div "[PERSON_NAME] (₹200)" at bounding box center [95, 342] width 89 height 12
checkbox input "false"
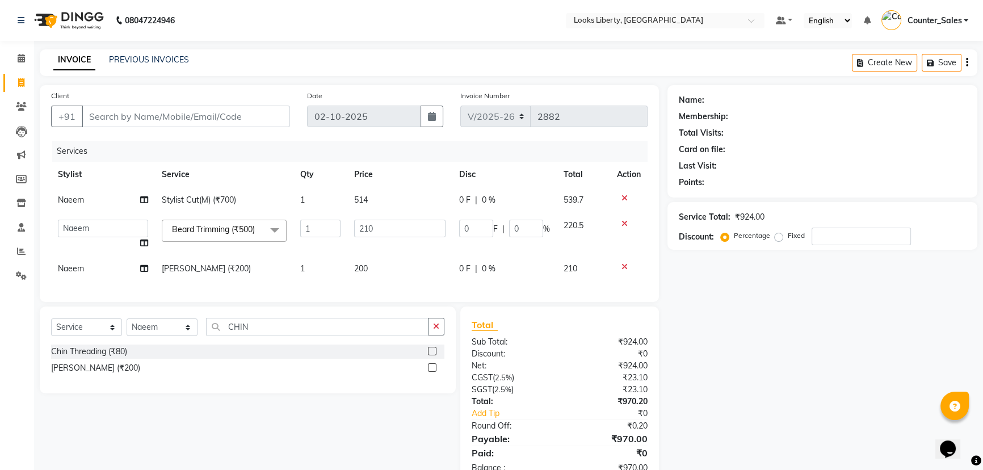
click at [445, 331] on div "Select Service Product Membership Package Voucher Prepaid Gift Card Select Styl…" at bounding box center [248, 349] width 416 height 87
click at [435, 330] on icon "button" at bounding box center [436, 326] width 6 height 8
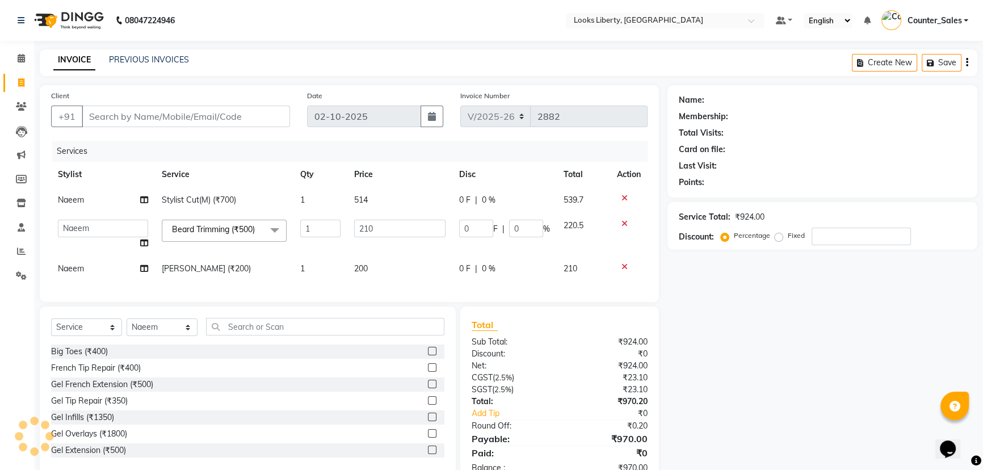
click at [413, 284] on div "Services Stylist Service Qty Price Disc Total Action Naeem Stylist Cut(M) (₹700…" at bounding box center [349, 216] width 596 height 150
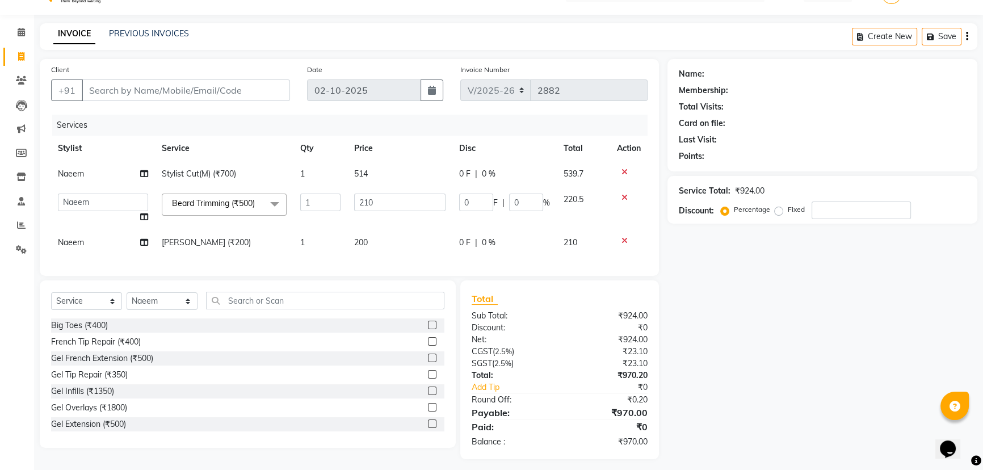
scroll to position [40, 0]
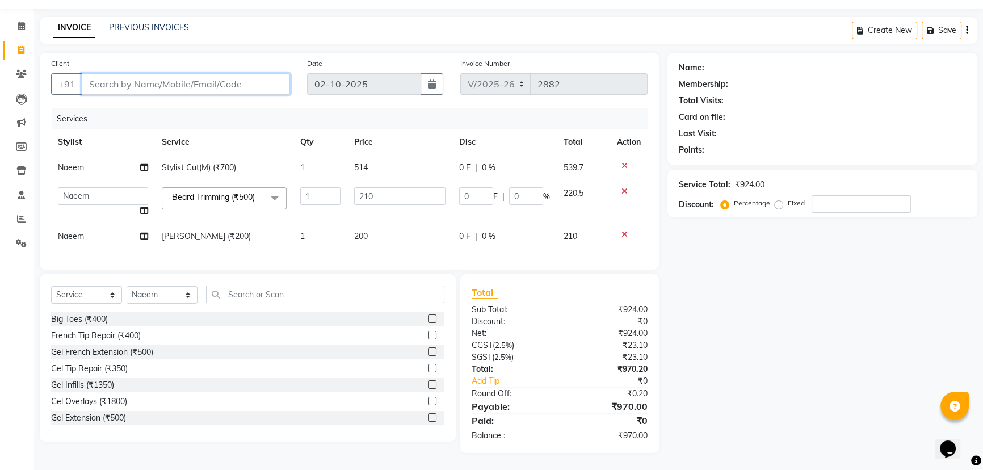
click at [144, 81] on input "Client" at bounding box center [186, 84] width 208 height 22
click at [174, 73] on input "Client" at bounding box center [186, 84] width 208 height 22
click at [184, 74] on input "Client" at bounding box center [186, 84] width 208 height 22
type input "9"
type input "0"
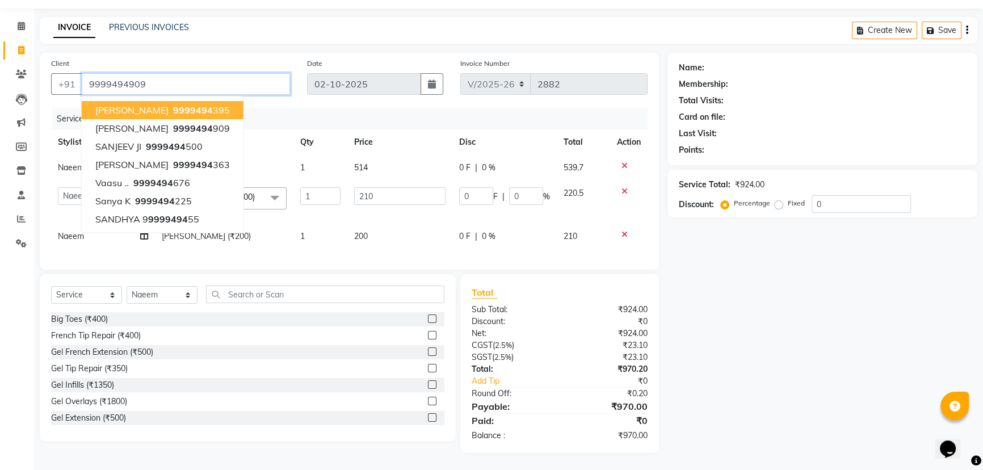
type input "9999494909"
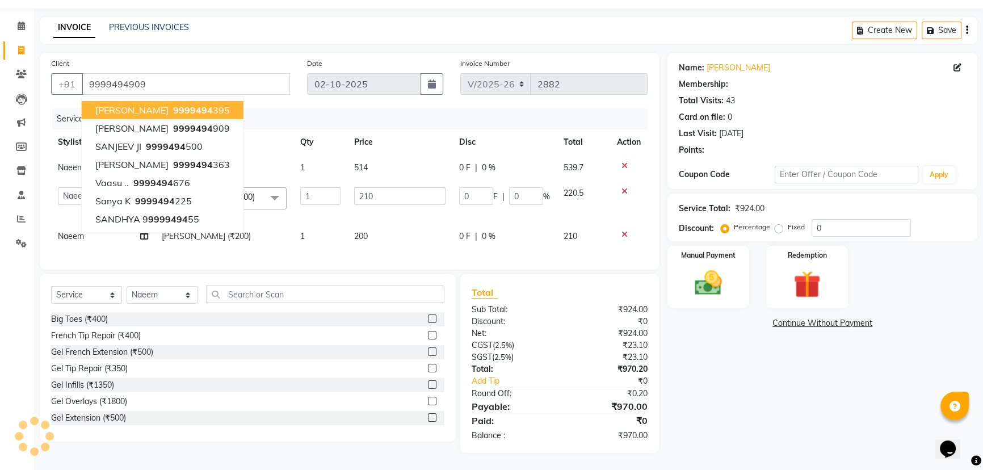
select select "1: Object"
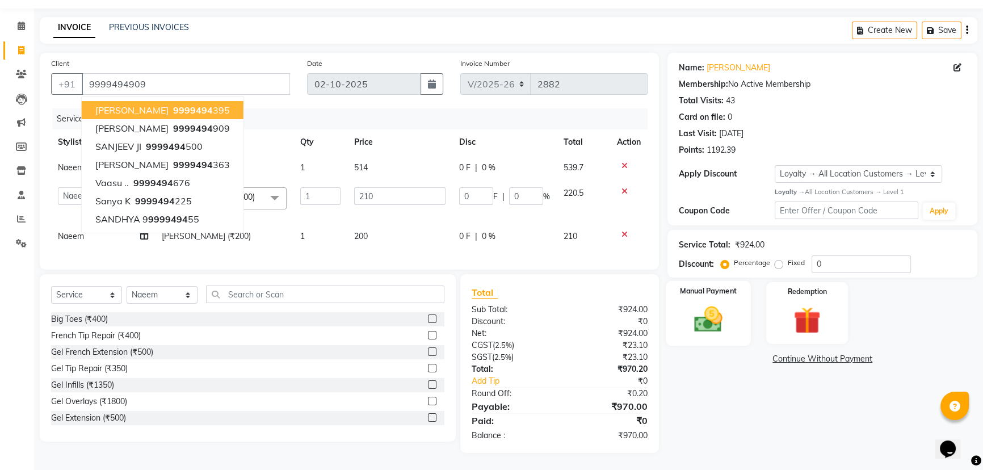
click at [701, 309] on img at bounding box center [708, 319] width 46 height 32
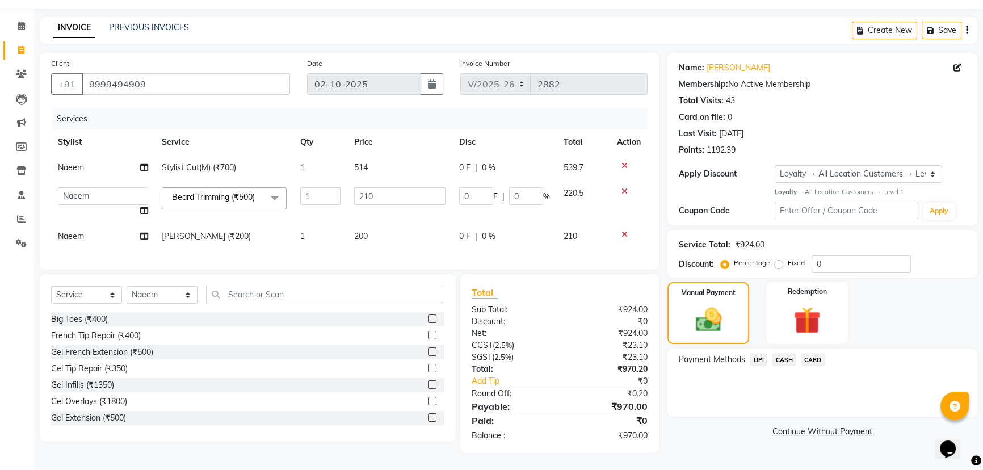
click at [757, 353] on span "UPI" at bounding box center [758, 359] width 18 height 13
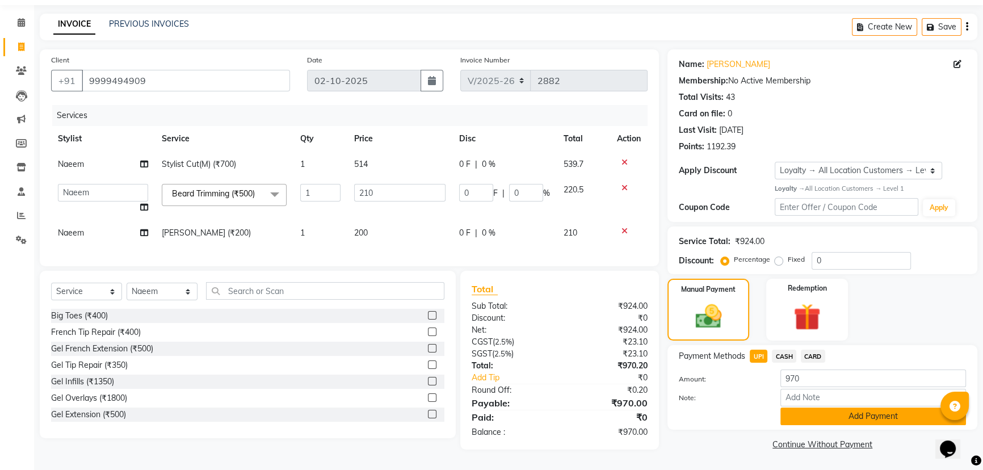
click at [834, 407] on button "Add Payment" at bounding box center [873, 416] width 186 height 18
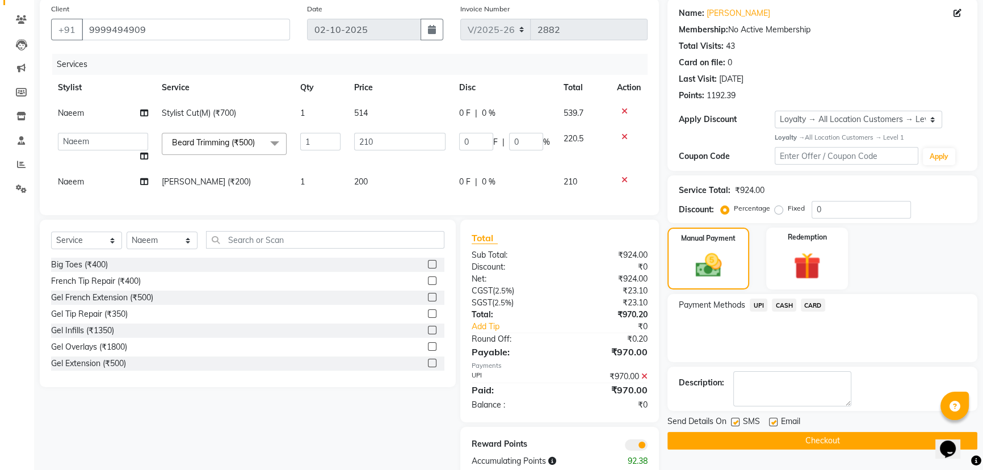
scroll to position [120, 0]
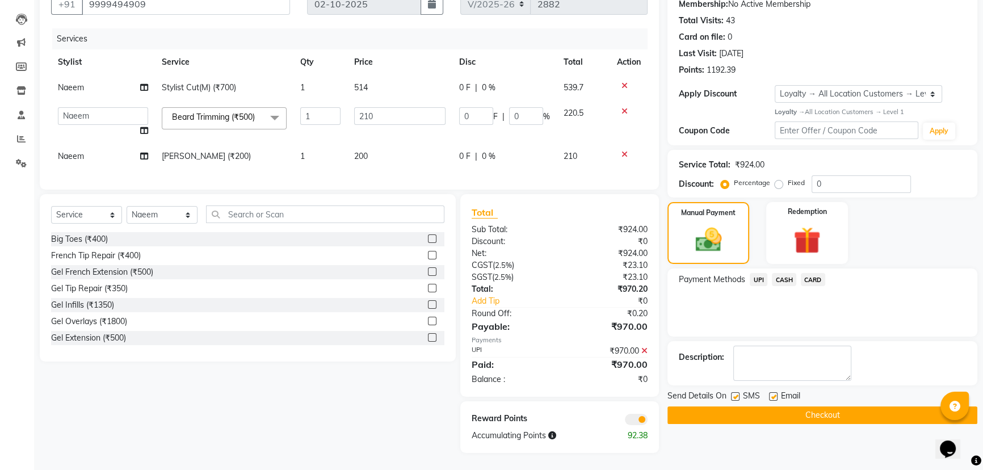
click at [807, 406] on button "Checkout" at bounding box center [822, 415] width 310 height 18
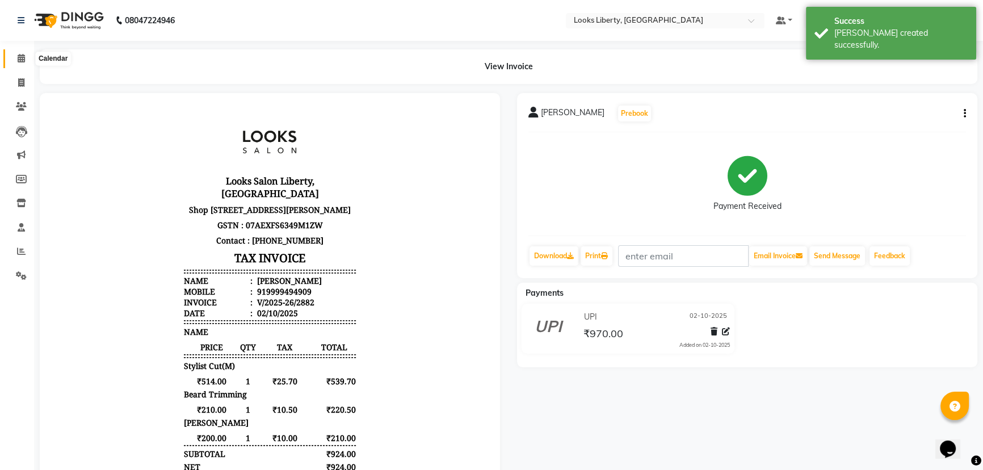
drag, startPoint x: 19, startPoint y: 62, endPoint x: 26, endPoint y: 65, distance: 7.9
click at [19, 62] on icon at bounding box center [21, 58] width 7 height 9
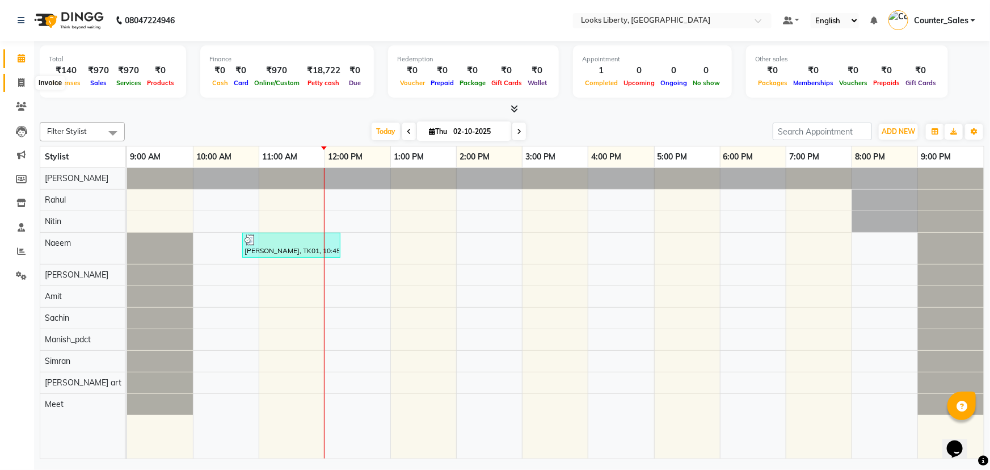
click at [21, 87] on span at bounding box center [21, 83] width 20 height 13
select select "service"
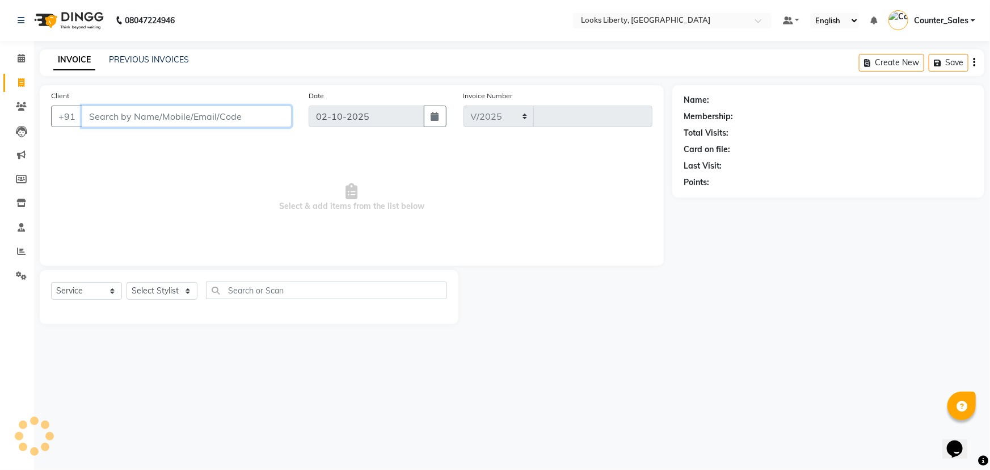
select select "4321"
type input "2883"
drag, startPoint x: 136, startPoint y: 117, endPoint x: 184, endPoint y: 242, distance: 133.5
click at [137, 119] on input "Client" at bounding box center [187, 117] width 210 height 22
click at [171, 291] on select "Select Stylist" at bounding box center [162, 291] width 71 height 18
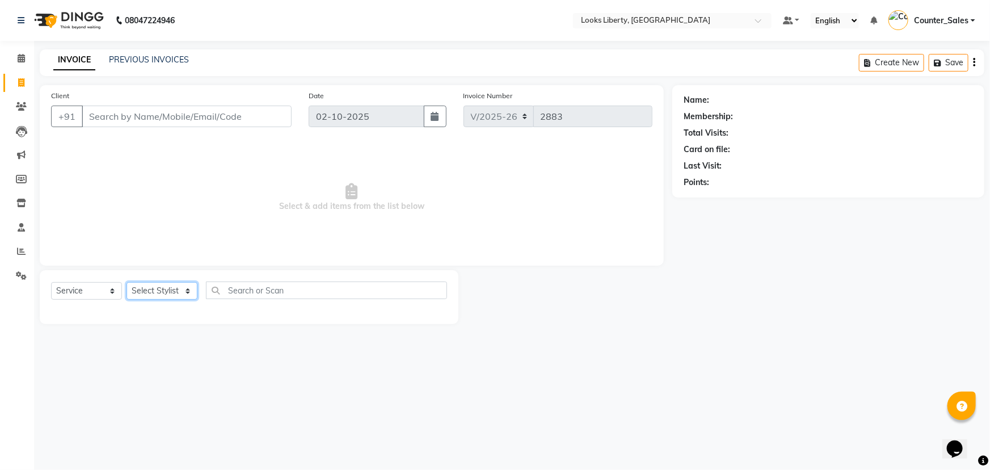
select select "23778"
click at [127, 282] on select "Select Stylist [PERSON_NAME] art Counter_Sales Manish_pdct Meet [PERSON_NAME] […" at bounding box center [162, 291] width 71 height 18
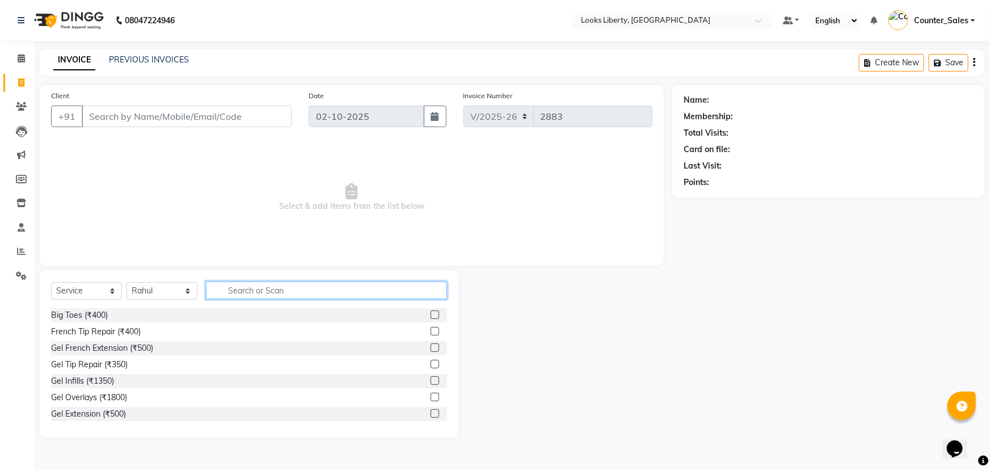
drag, startPoint x: 260, startPoint y: 296, endPoint x: 265, endPoint y: 294, distance: 5.8
click at [263, 294] on input "text" at bounding box center [326, 290] width 241 height 18
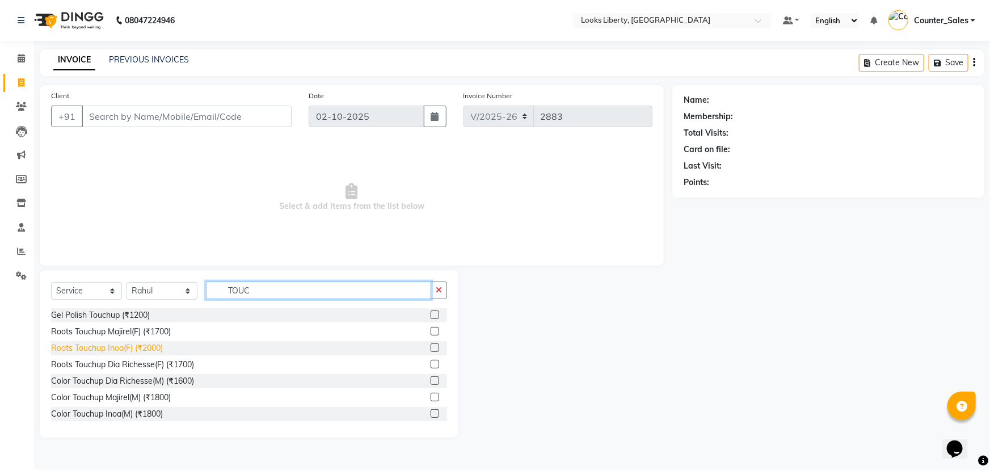
type input "TOUC"
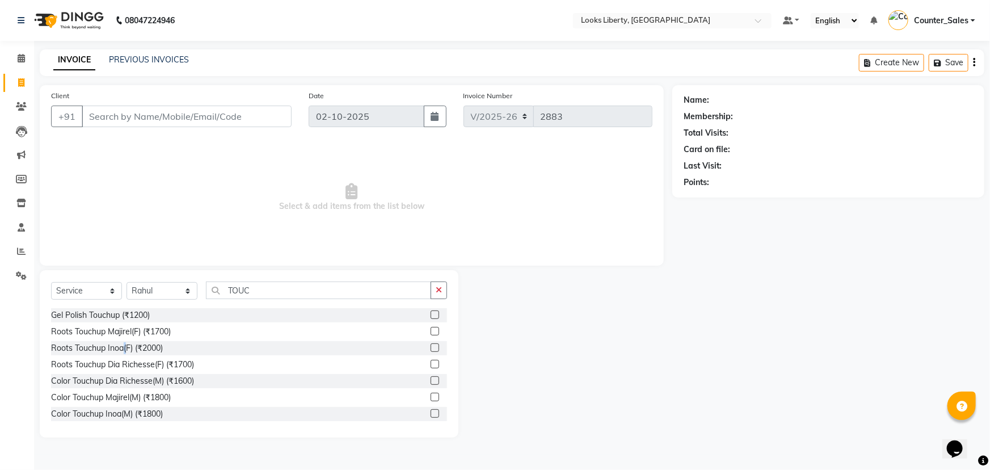
drag, startPoint x: 124, startPoint y: 346, endPoint x: 182, endPoint y: 340, distance: 58.2
click at [132, 346] on div "Roots Touchup Inoa(F) (₹2000)" at bounding box center [107, 348] width 112 height 12
checkbox input "false"
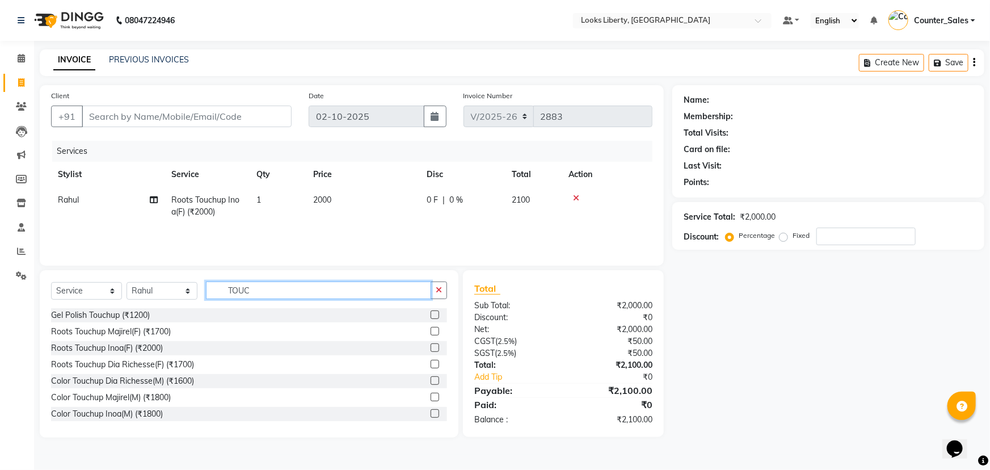
click at [287, 295] on input "TOUC" at bounding box center [318, 290] width 225 height 18
type input "T"
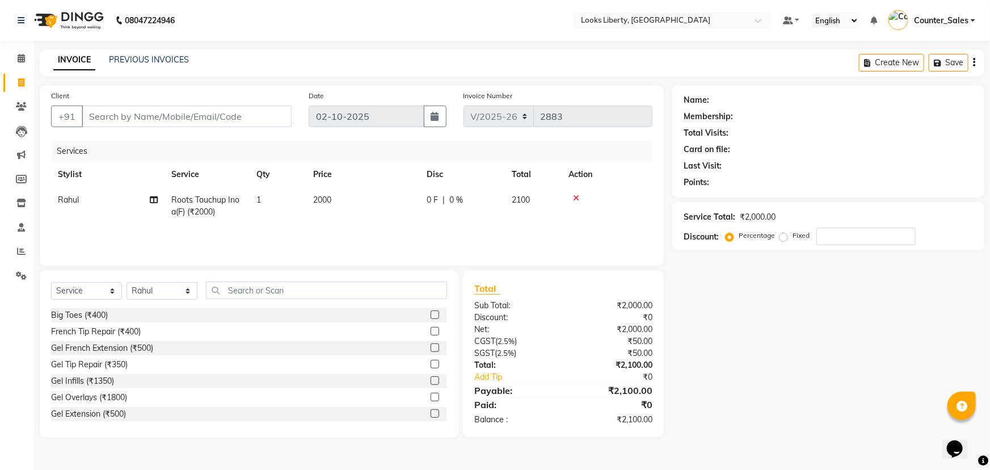
click at [352, 199] on td "2000" at bounding box center [362, 205] width 113 height 37
select select "23778"
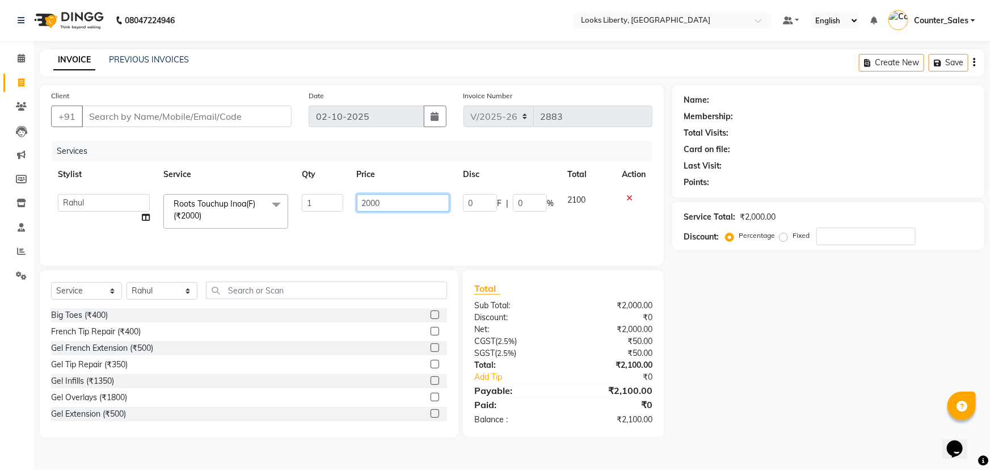
click at [390, 206] on input "2000" at bounding box center [403, 203] width 93 height 18
type input "2"
type input "1300"
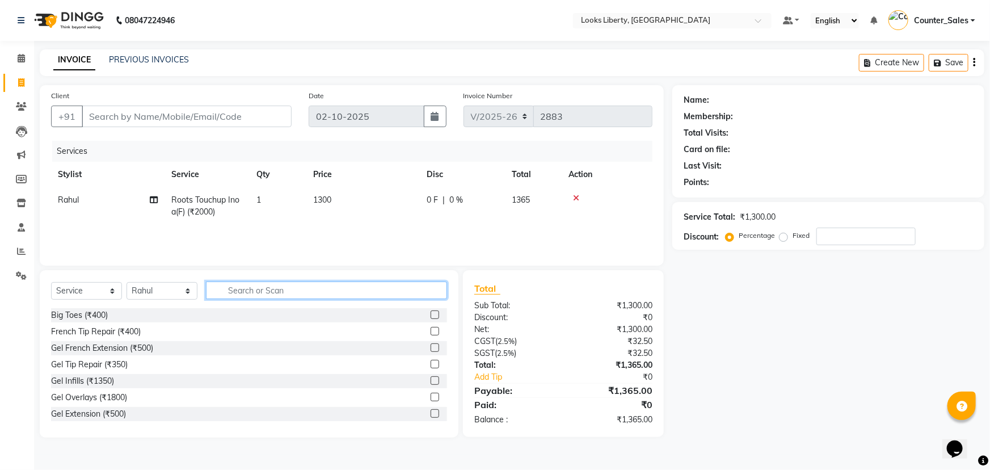
click at [286, 284] on input "text" at bounding box center [326, 290] width 241 height 18
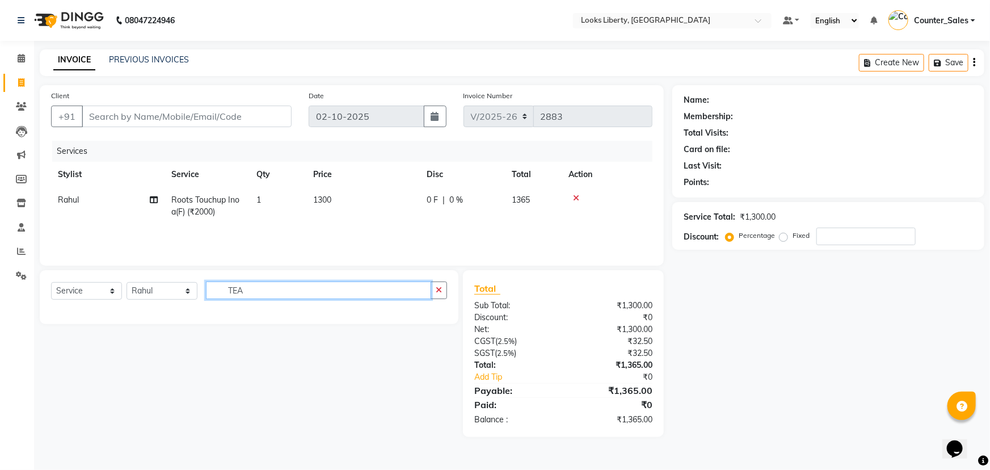
click at [265, 290] on input "TEA" at bounding box center [318, 290] width 225 height 18
type input "T"
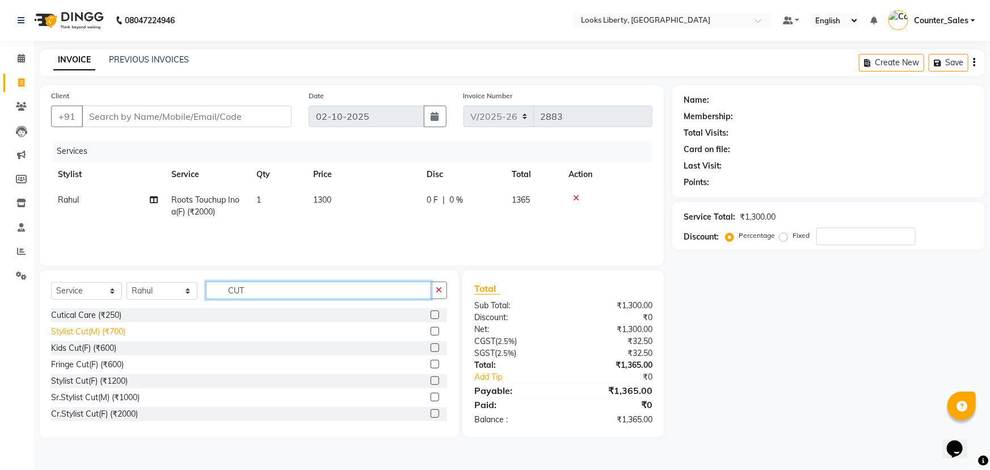
type input "CUT"
click at [108, 332] on div "Stylist Cut(M) (₹700)" at bounding box center [88, 332] width 74 height 12
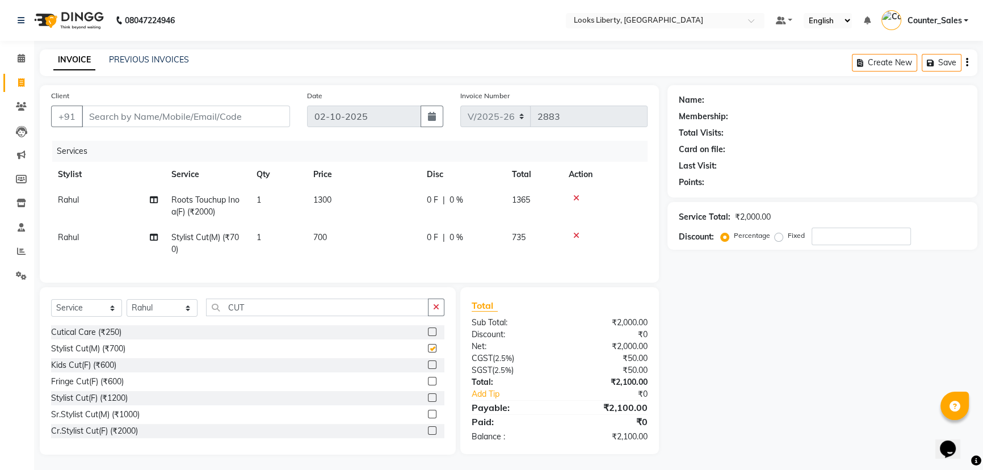
checkbox input "false"
drag, startPoint x: 348, startPoint y: 233, endPoint x: 355, endPoint y: 233, distance: 6.8
click at [355, 233] on td "700" at bounding box center [362, 243] width 113 height 37
select select "23778"
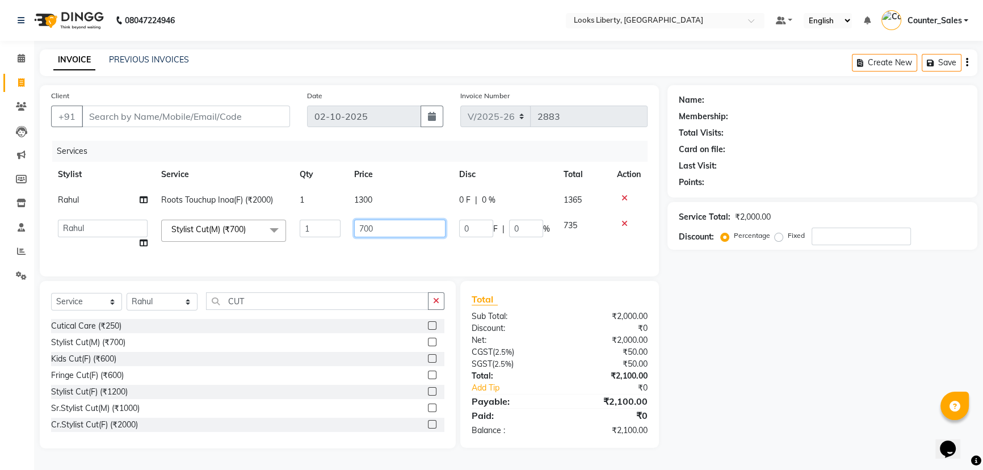
click at [414, 227] on input "700" at bounding box center [399, 229] width 91 height 18
type input "7"
type input "800"
click at [383, 258] on div "Services Stylist Service Qty Price Disc Total Action Rahul Roots Touchup Inoa(F…" at bounding box center [349, 203] width 596 height 124
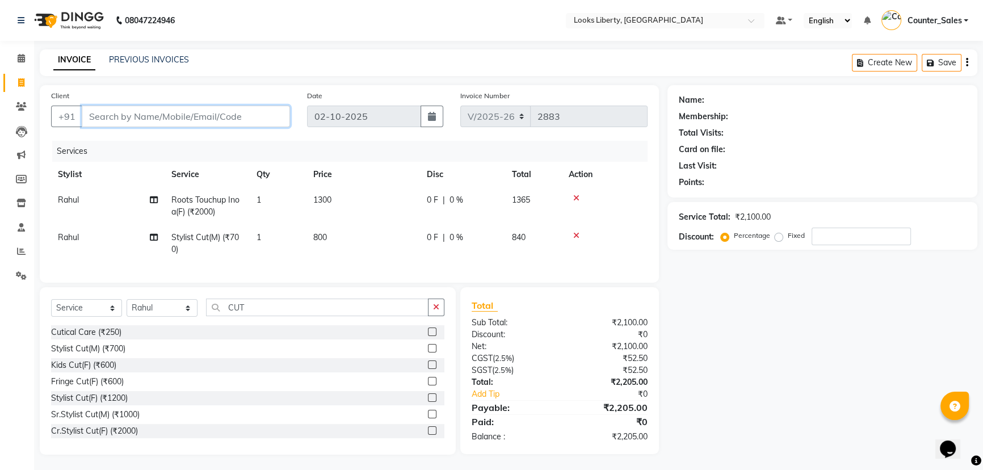
click at [243, 118] on input "Client" at bounding box center [186, 117] width 208 height 22
type input "9"
type input "0"
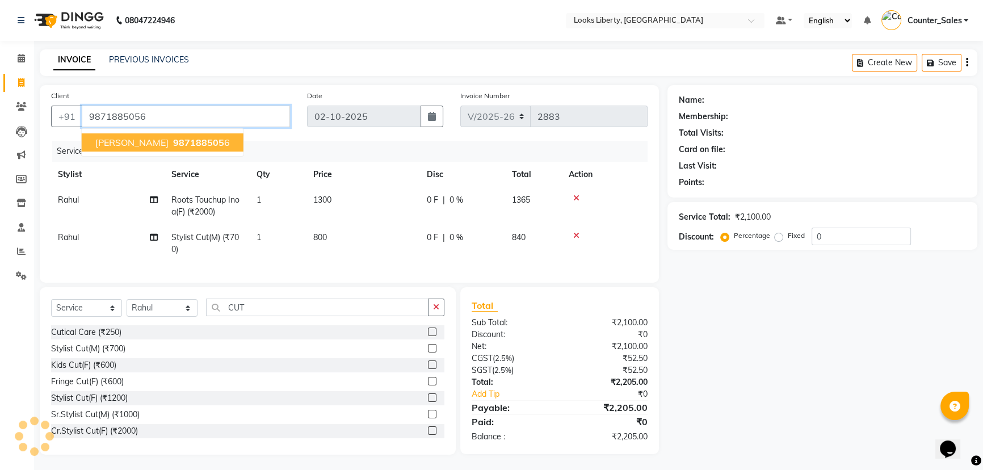
type input "9871885056"
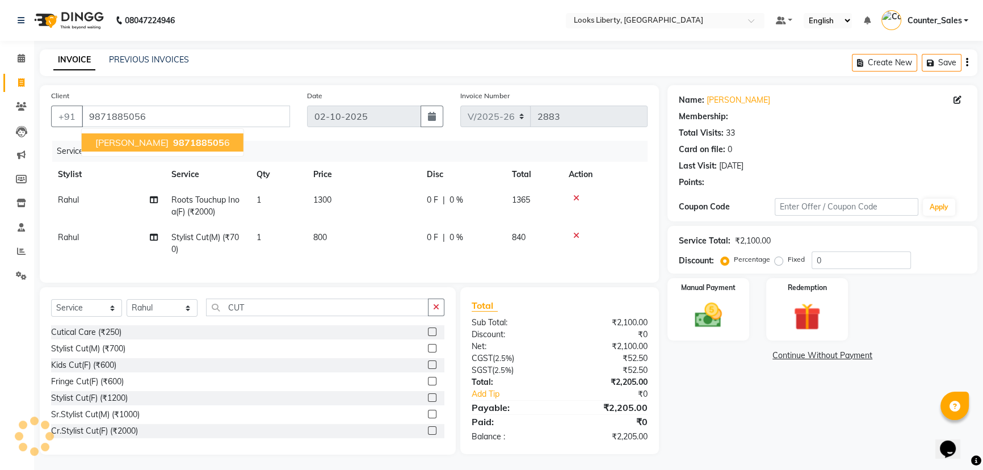
select select "1: Object"
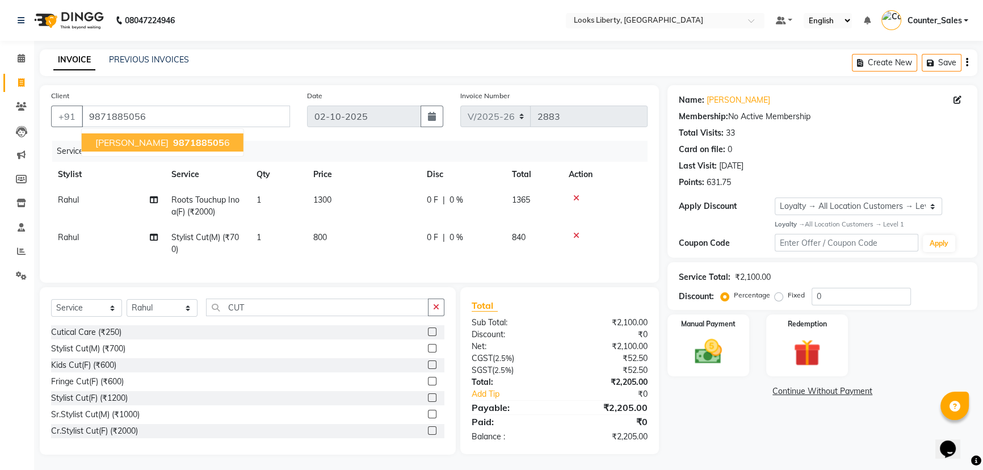
click at [371, 252] on td "800" at bounding box center [362, 243] width 113 height 37
select select "23778"
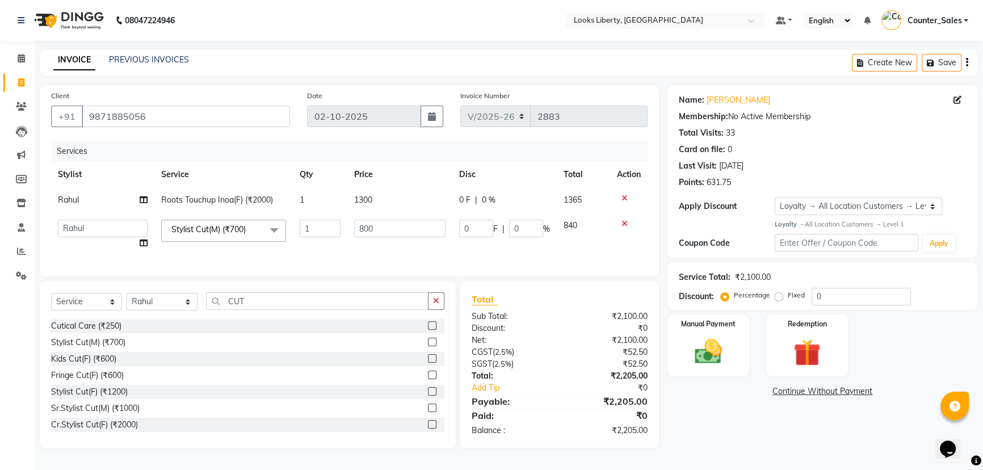
scroll to position [3, 0]
click at [440, 306] on button "button" at bounding box center [436, 301] width 16 height 18
click at [391, 255] on div "Services Stylist Service Qty Price Disc Total Action Rahul Roots Touchup Inoa(F…" at bounding box center [349, 203] width 596 height 124
click at [401, 222] on input "800" at bounding box center [399, 229] width 91 height 18
type input "8"
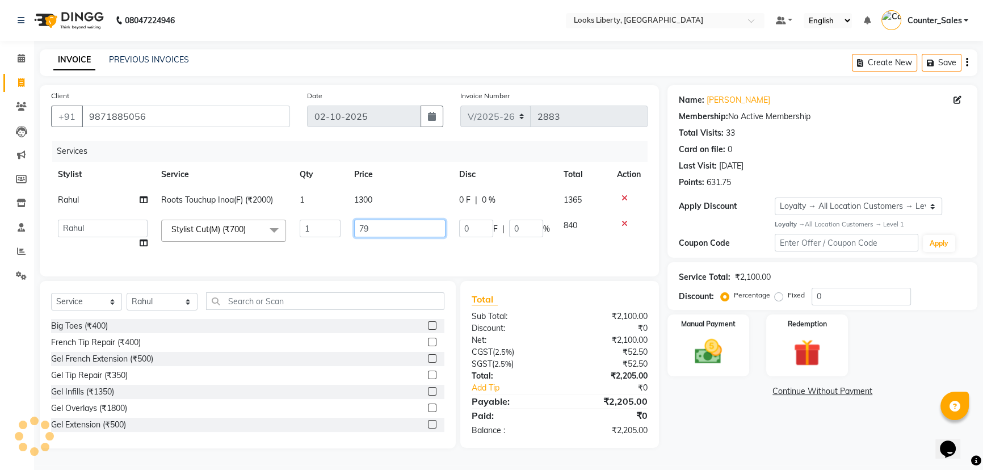
type input "795"
click at [408, 243] on td "795" at bounding box center [399, 234] width 105 height 43
select select "23778"
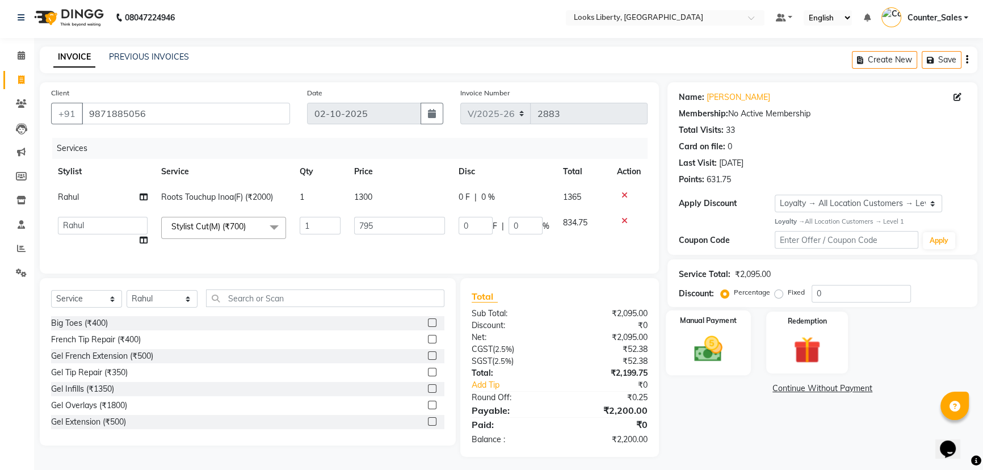
click at [730, 337] on img at bounding box center [708, 348] width 46 height 32
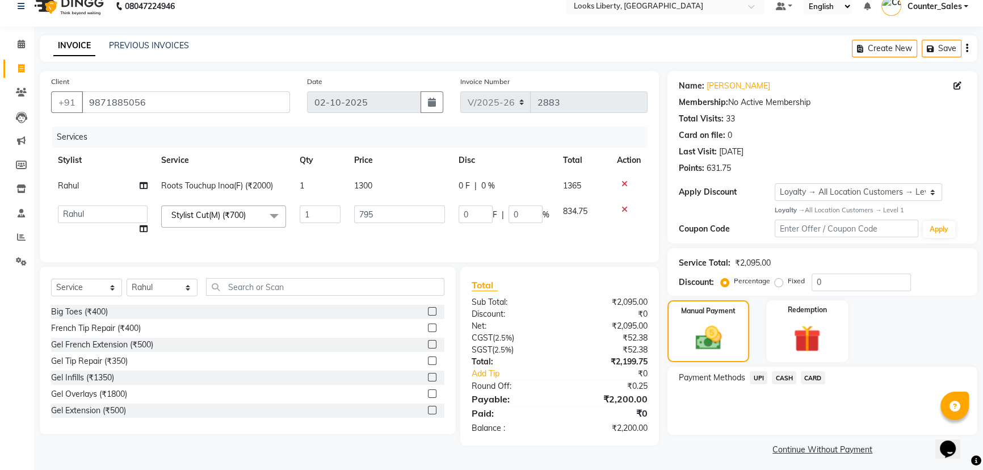
scroll to position [19, 0]
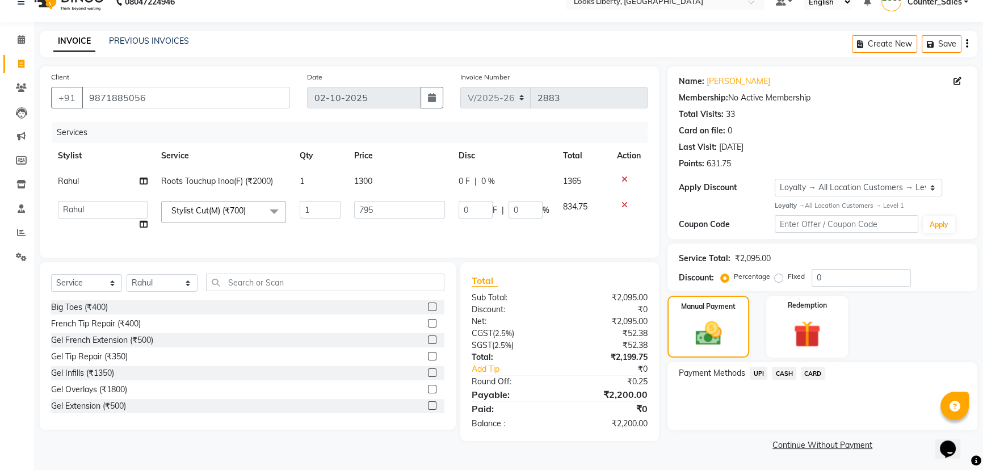
click at [784, 371] on span "CASH" at bounding box center [784, 372] width 24 height 13
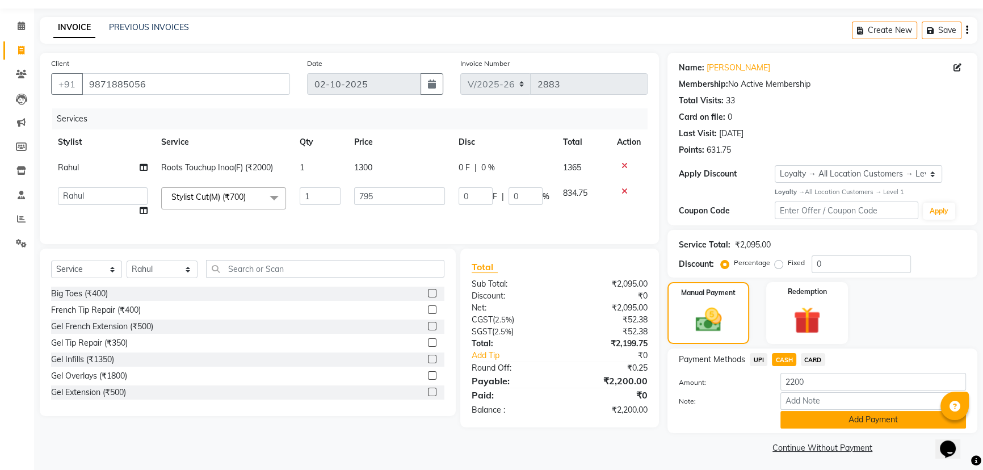
scroll to position [36, 0]
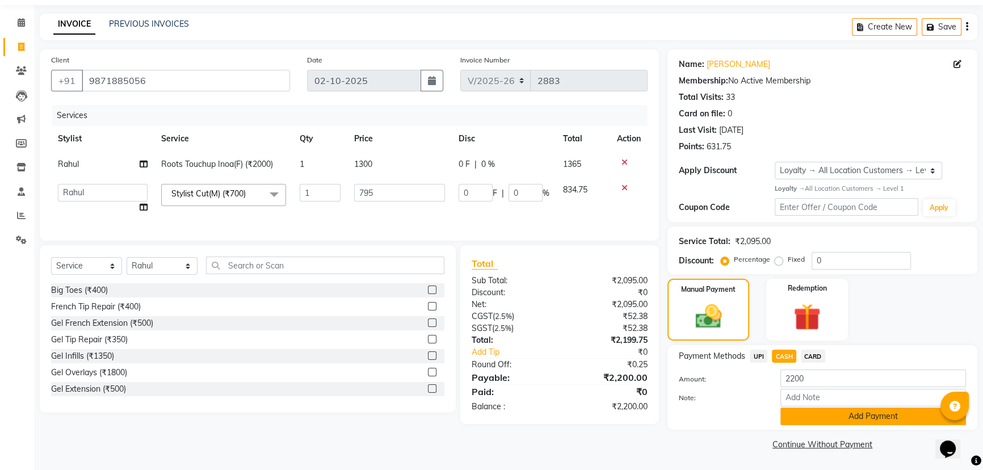
click at [802, 418] on button "Add Payment" at bounding box center [873, 416] width 186 height 18
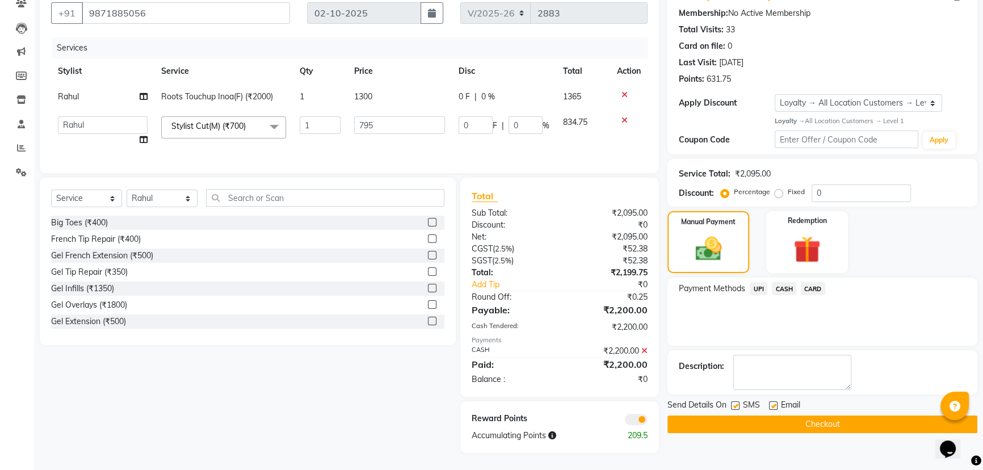
scroll to position [112, 0]
click at [728, 415] on button "Checkout" at bounding box center [822, 424] width 310 height 18
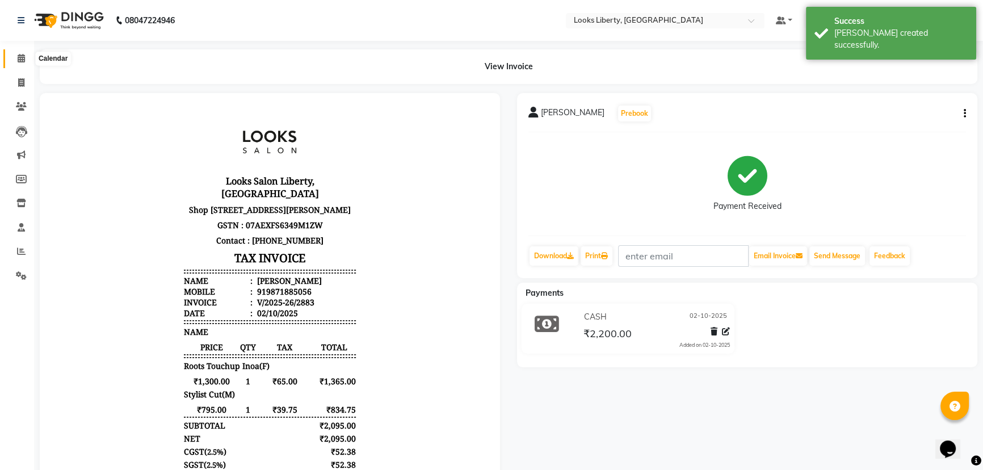
click at [23, 52] on span at bounding box center [21, 58] width 20 height 13
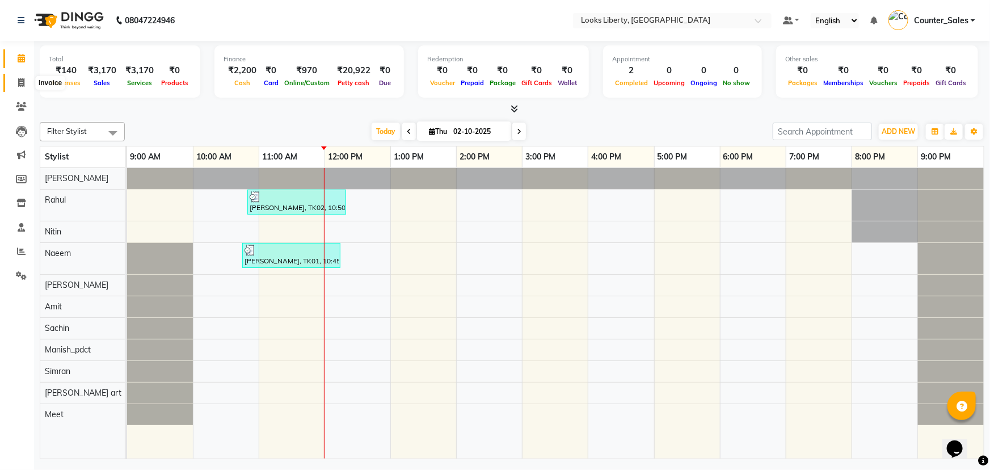
click at [19, 77] on span at bounding box center [21, 83] width 20 height 13
select select "4321"
select select "service"
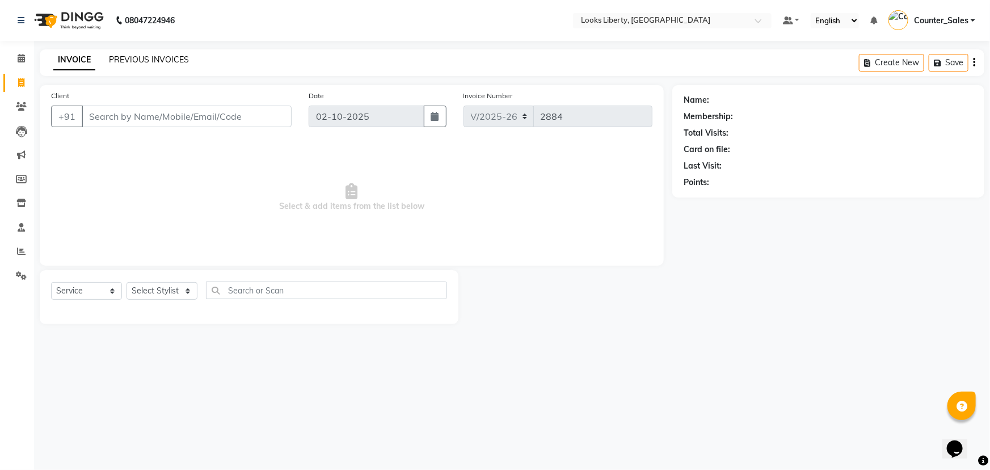
click at [175, 61] on link "PREVIOUS INVOICES" at bounding box center [149, 59] width 80 height 10
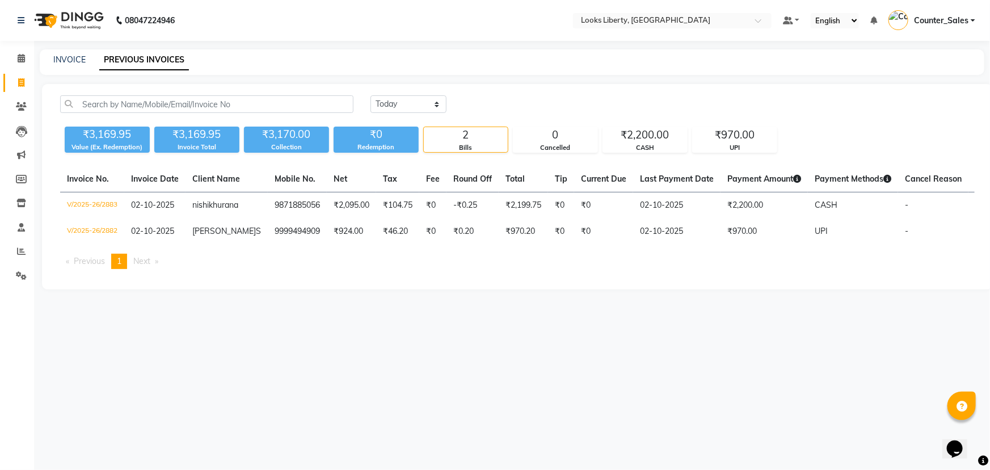
drag, startPoint x: 175, startPoint y: 61, endPoint x: 563, endPoint y: 260, distance: 436.9
click at [563, 245] on table "Invoice No. Invoice Date Client Name Mobile No. Net Tax Fee Round Off Total Tip…" at bounding box center [517, 205] width 914 height 78
click at [19, 51] on link "Calendar" at bounding box center [16, 58] width 27 height 19
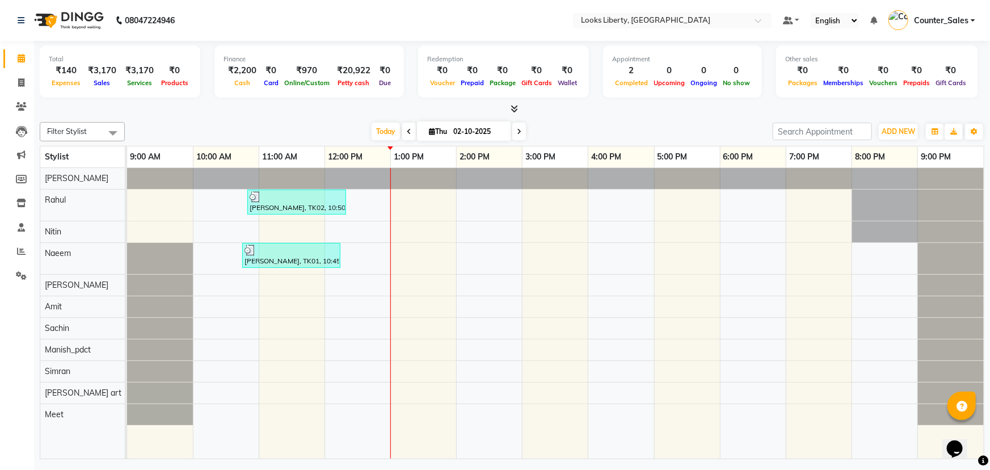
click at [276, 119] on div "Filter Stylist Select All [PERSON_NAME] Anjali_nail art Manish_pdct Meet [PERSO…" at bounding box center [512, 288] width 945 height 342
